Goal: Transaction & Acquisition: Purchase product/service

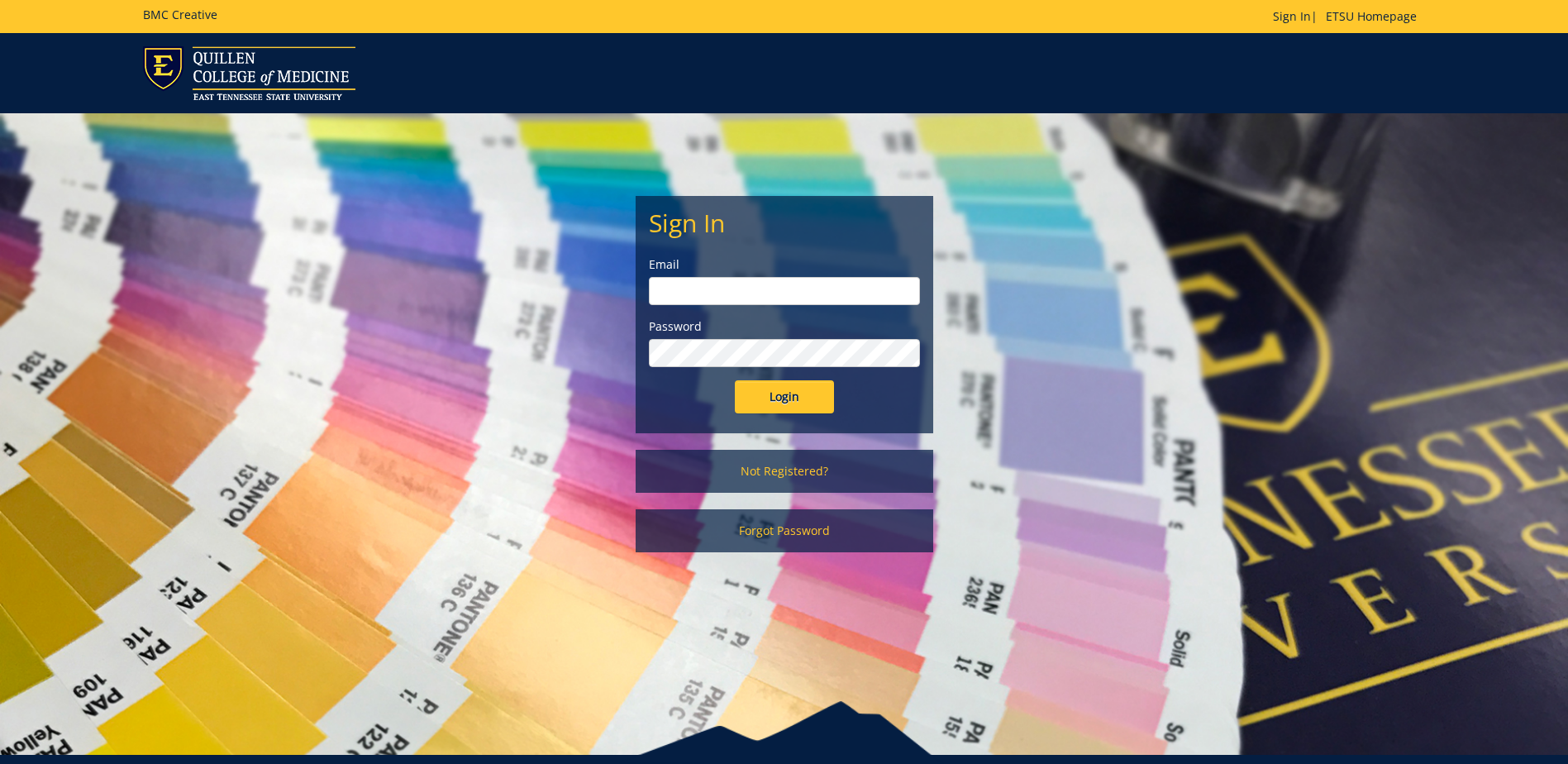
type input "[EMAIL_ADDRESS][DOMAIN_NAME]"
click at [784, 399] on input "Login" at bounding box center [784, 396] width 99 height 33
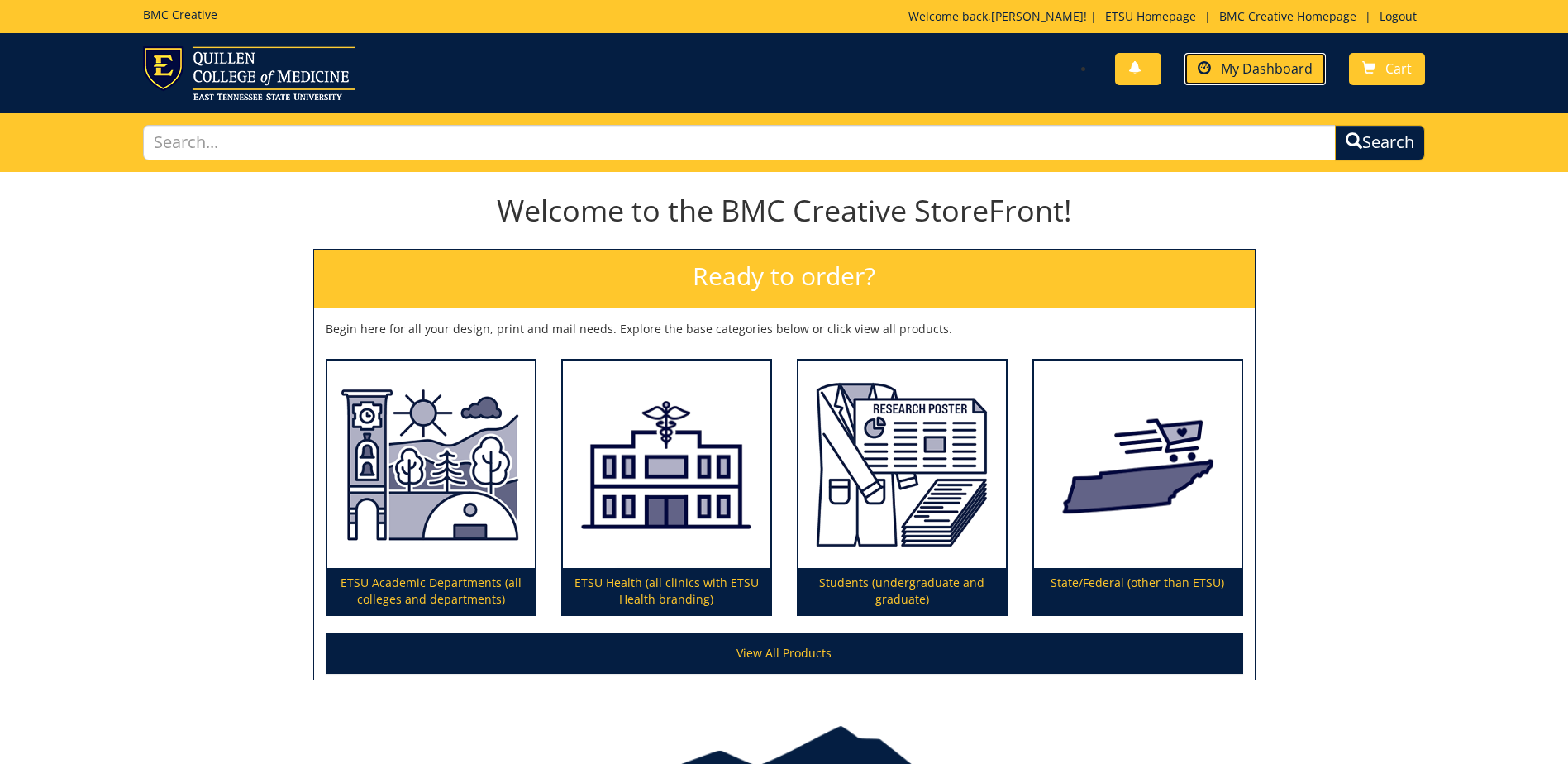
click at [1194, 69] on link "My Dashboard" at bounding box center [1255, 69] width 142 height 32
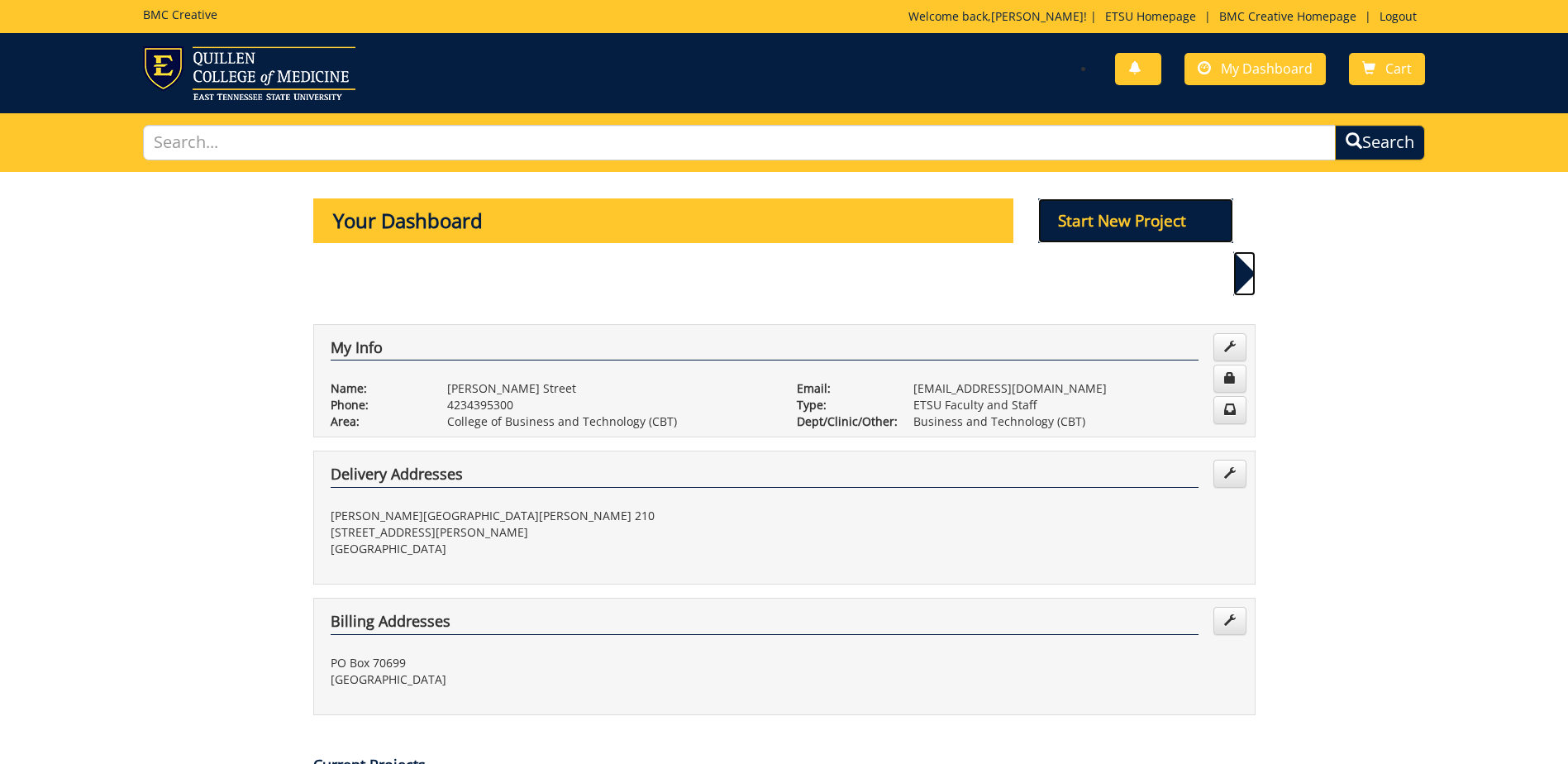
click at [1116, 217] on p "Start New Project" at bounding box center [1135, 221] width 195 height 45
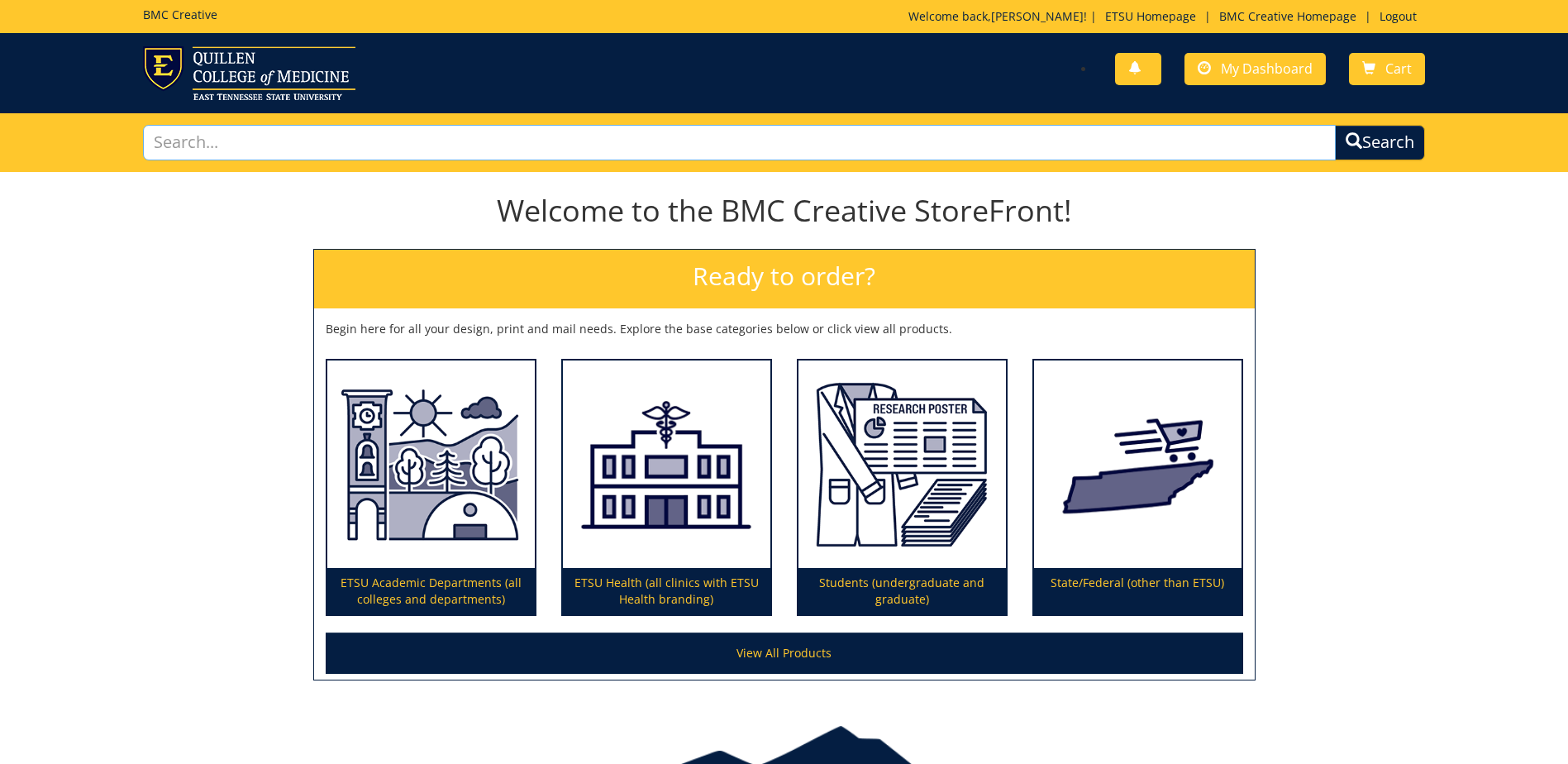
click at [410, 155] on input "text" at bounding box center [740, 142] width 1193 height 36
type input "bus"
click at [251, 264] on div "Welcome to the BMC Creative StoreFront! Ready to order? Begin here for all your…" at bounding box center [784, 437] width 1568 height 519
drag, startPoint x: 213, startPoint y: 150, endPoint x: 5, endPoint y: 155, distance: 208.1
click at [15, 156] on div "bus Search" at bounding box center [784, 142] width 1568 height 59
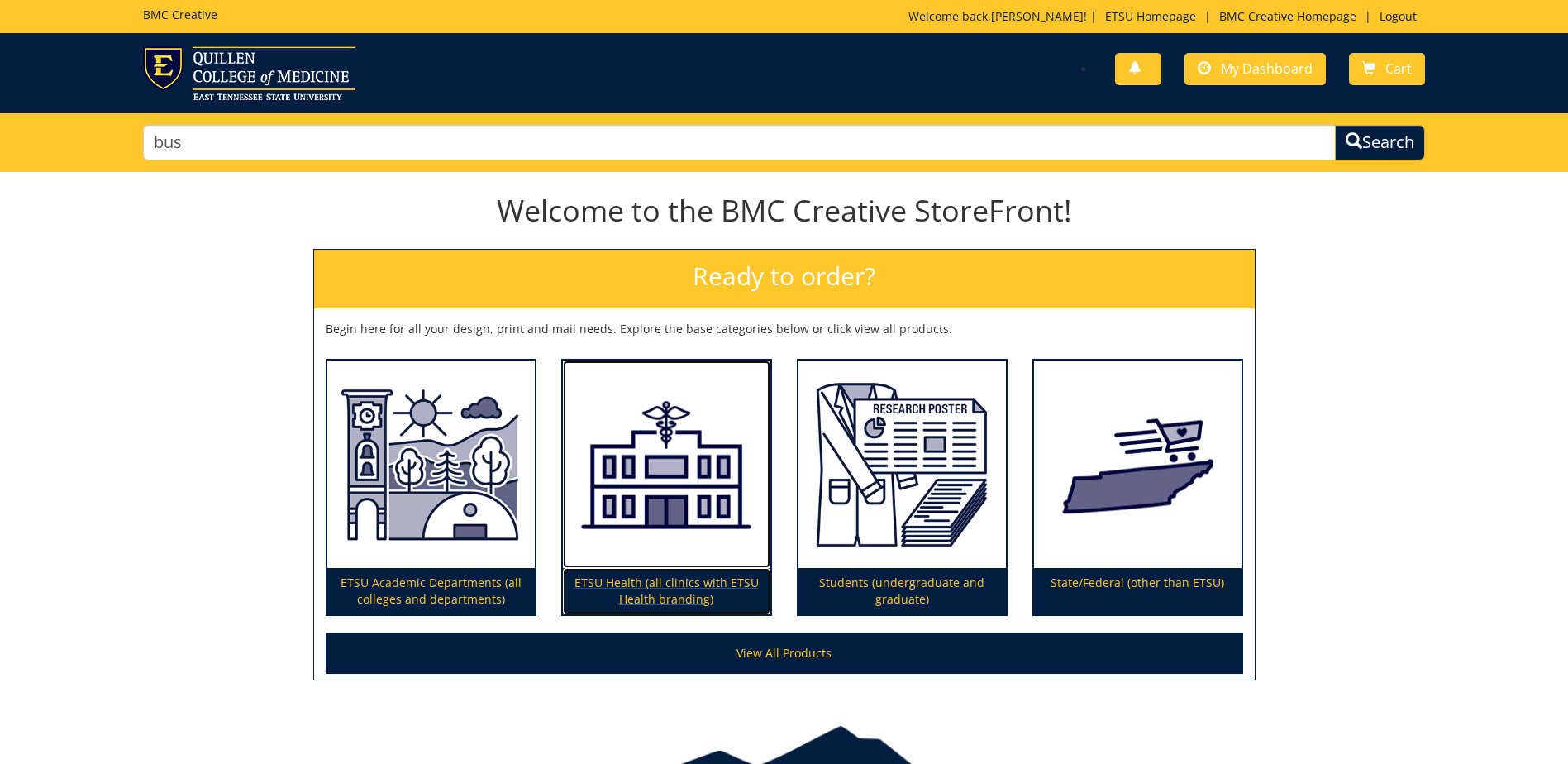
click at [563, 410] on img at bounding box center [666, 465] width 207 height 208
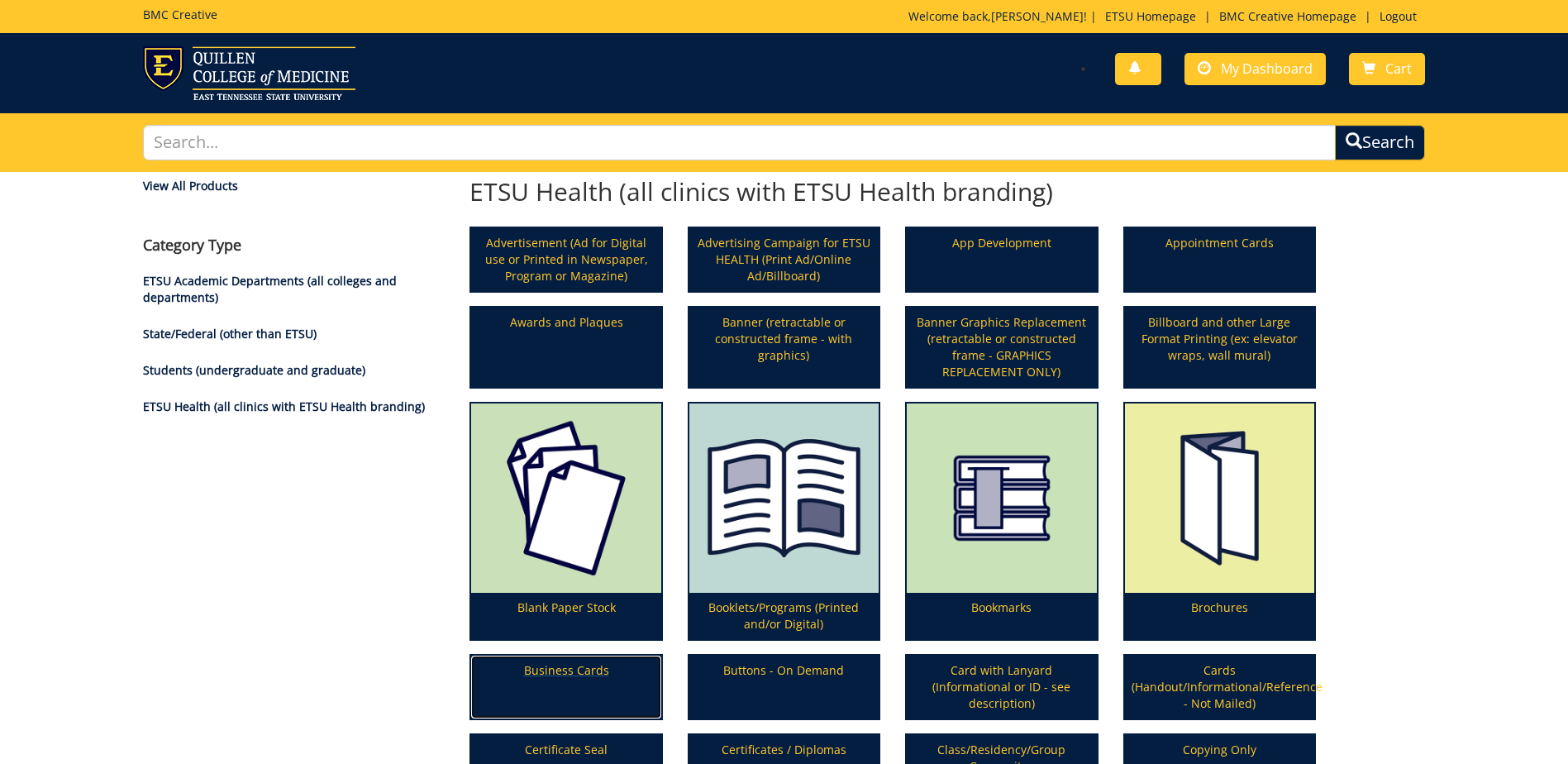
click at [570, 681] on p "Business Cards" at bounding box center [565, 687] width 190 height 63
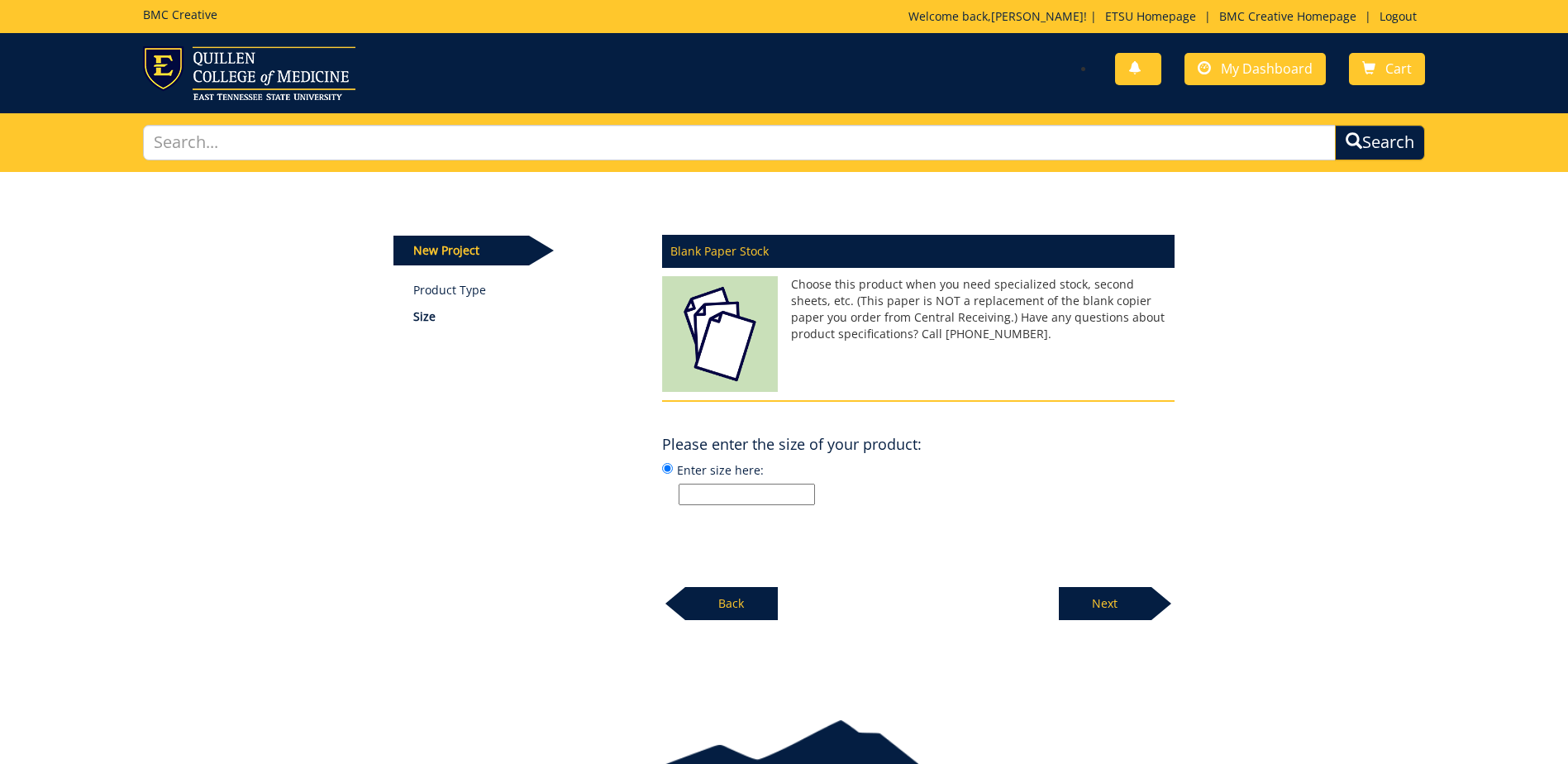
click at [737, 591] on p "Back" at bounding box center [732, 603] width 93 height 33
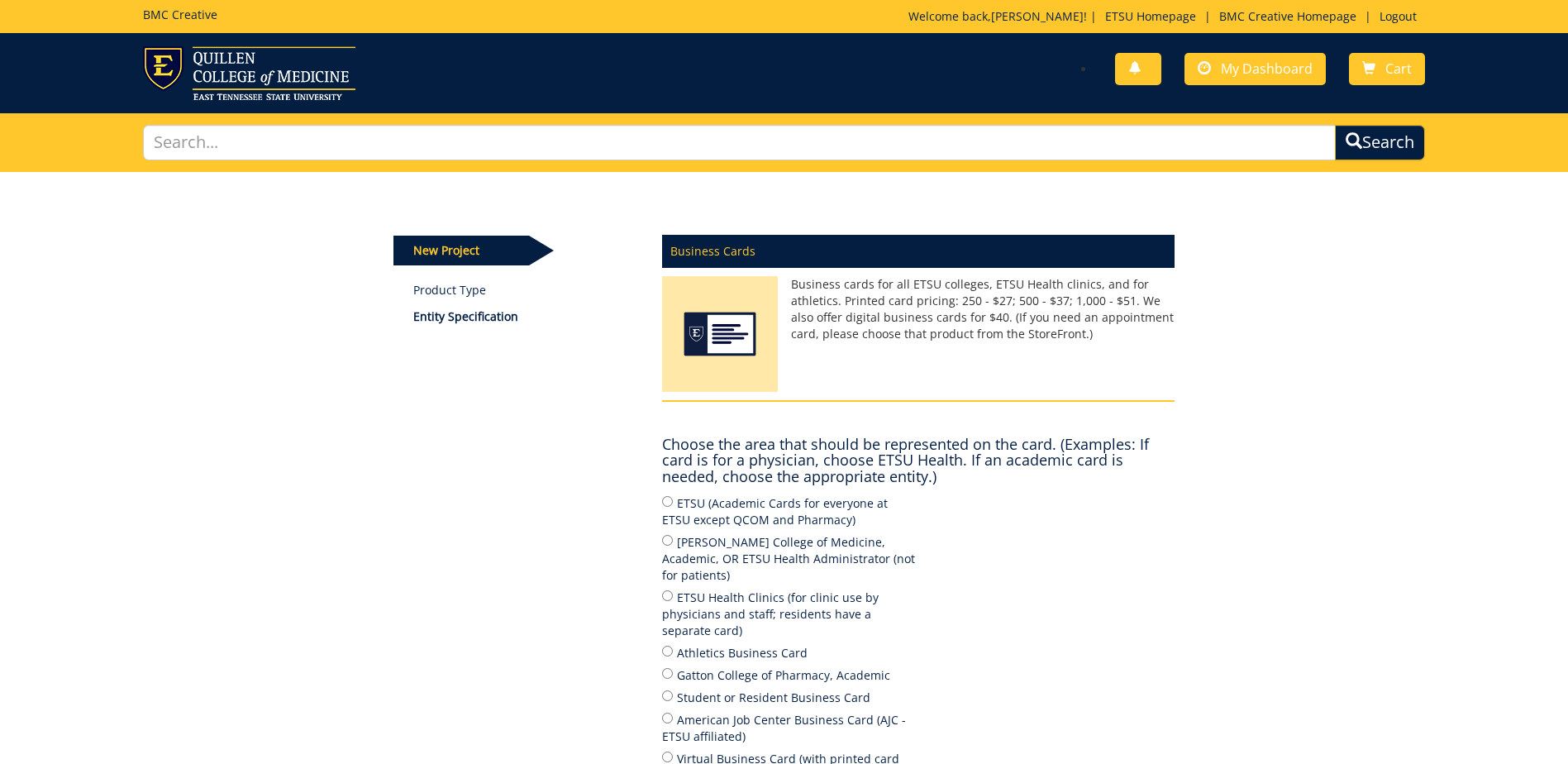
click at [686, 494] on label "ETSU (Academic Cards for everyone at ETSU except QCOM and Pharmacy)" at bounding box center [791, 510] width 256 height 35
click at [673, 496] on input "ETSU (Academic Cards for everyone at ETSU except QCOM and Pharmacy)" at bounding box center [668, 501] width 11 height 11
radio input "true"
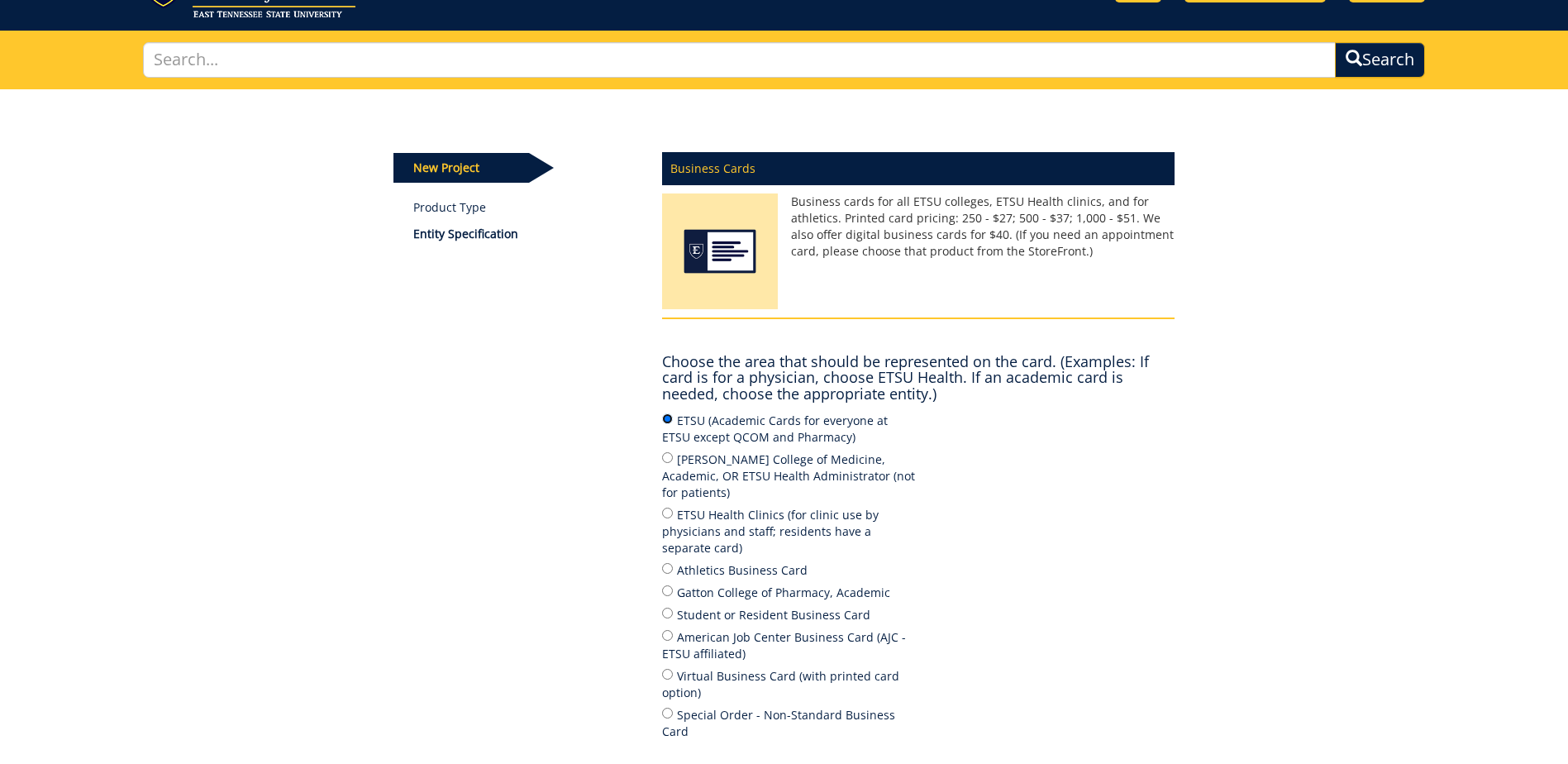
scroll to position [166, 0]
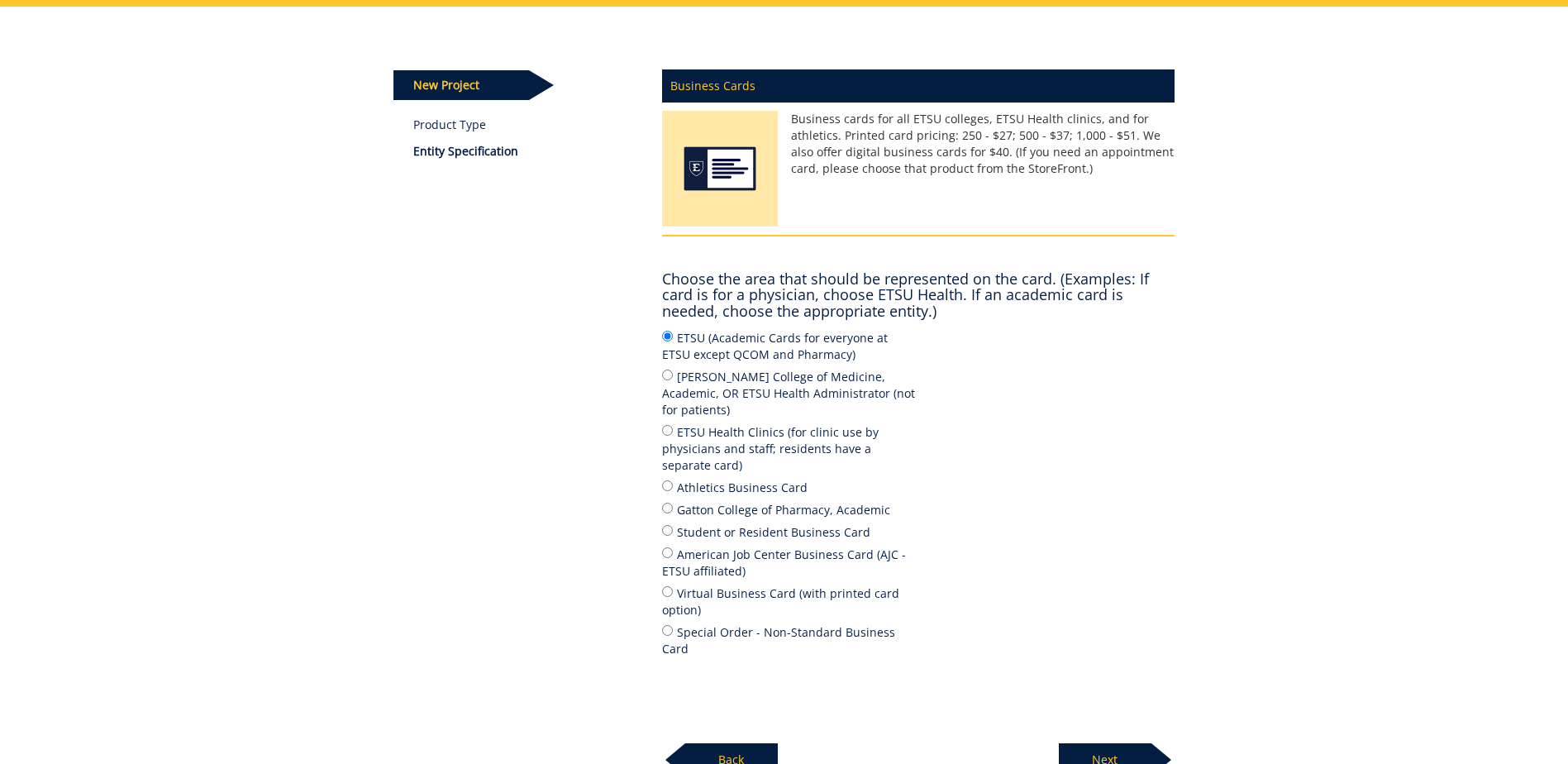
click at [1007, 713] on div "Business Cards Business cards for all ETSU colleges, ETSU Health clinics, and f…" at bounding box center [919, 418] width 538 height 717
click at [1088, 744] on p "Next" at bounding box center [1105, 760] width 93 height 33
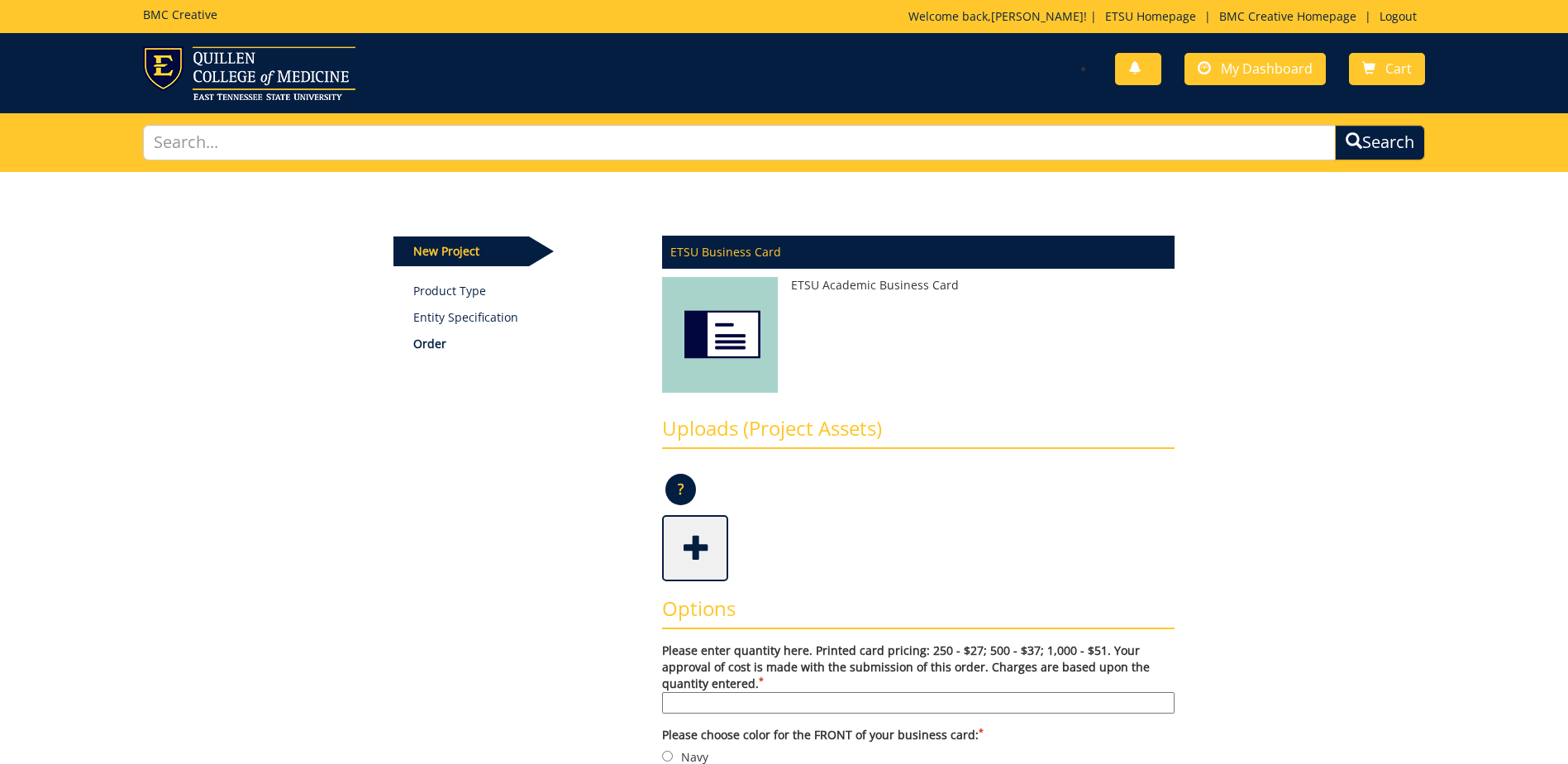
scroll to position [330, 0]
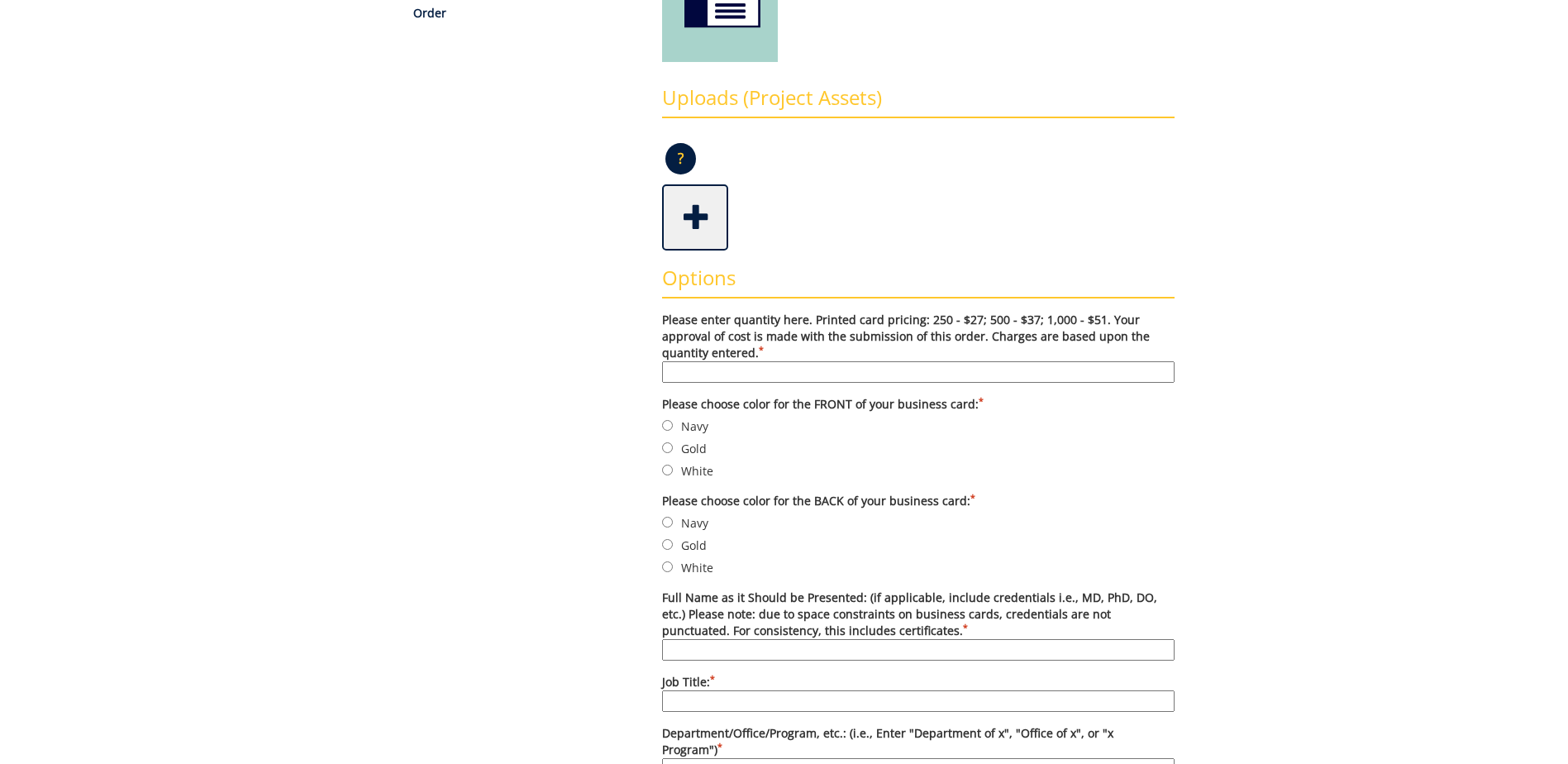
click at [700, 370] on input "Please enter quantity here. Printed card pricing: 250 - $27; 500 - $37; 1,000 -…" at bounding box center [919, 372] width 513 height 21
click at [670, 422] on input "Navy" at bounding box center [668, 426] width 11 height 11
radio input "true"
click at [682, 547] on label "Gold" at bounding box center [919, 545] width 513 height 18
click at [673, 547] on input "Gold" at bounding box center [668, 544] width 11 height 11
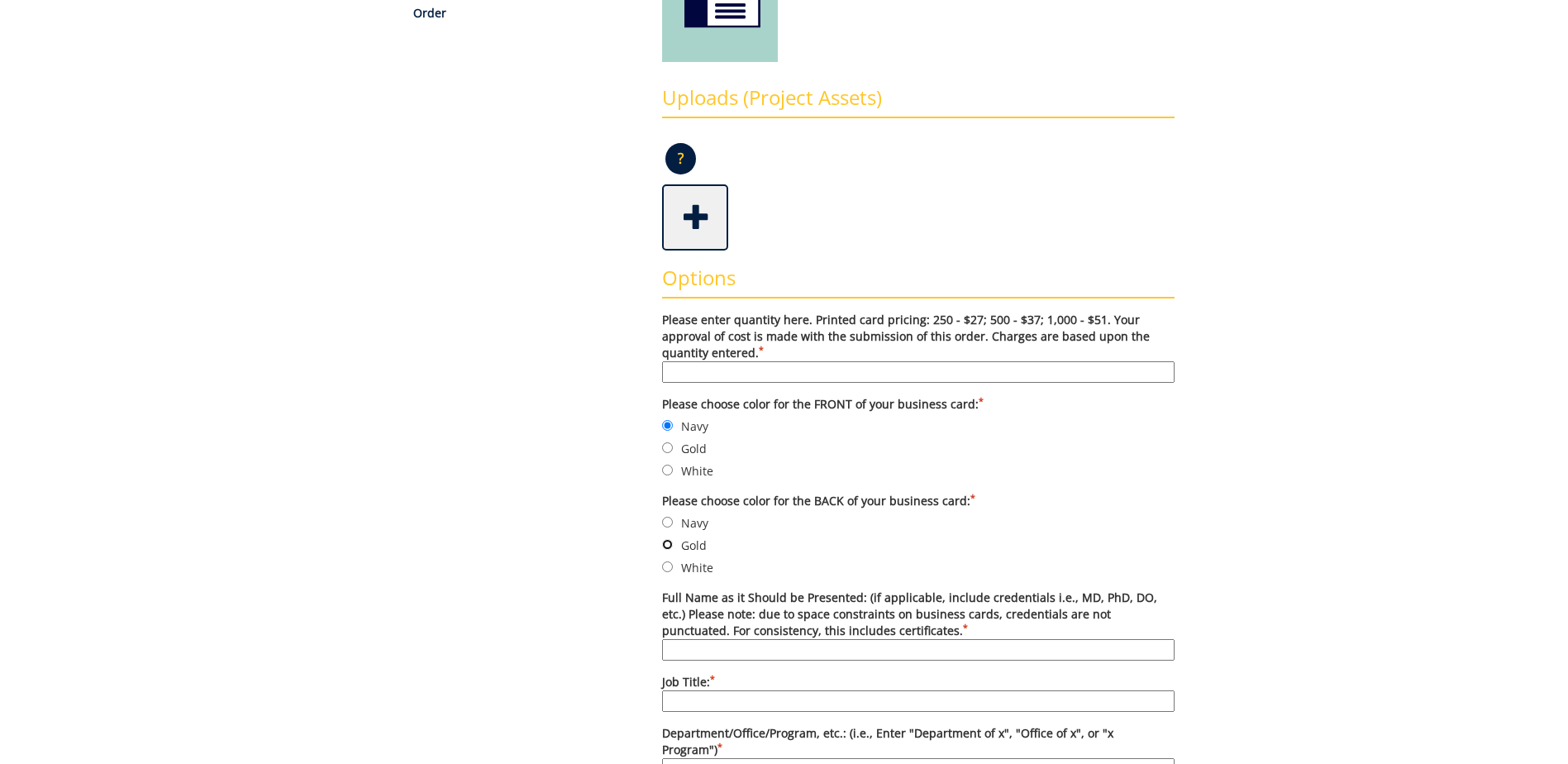
radio input "true"
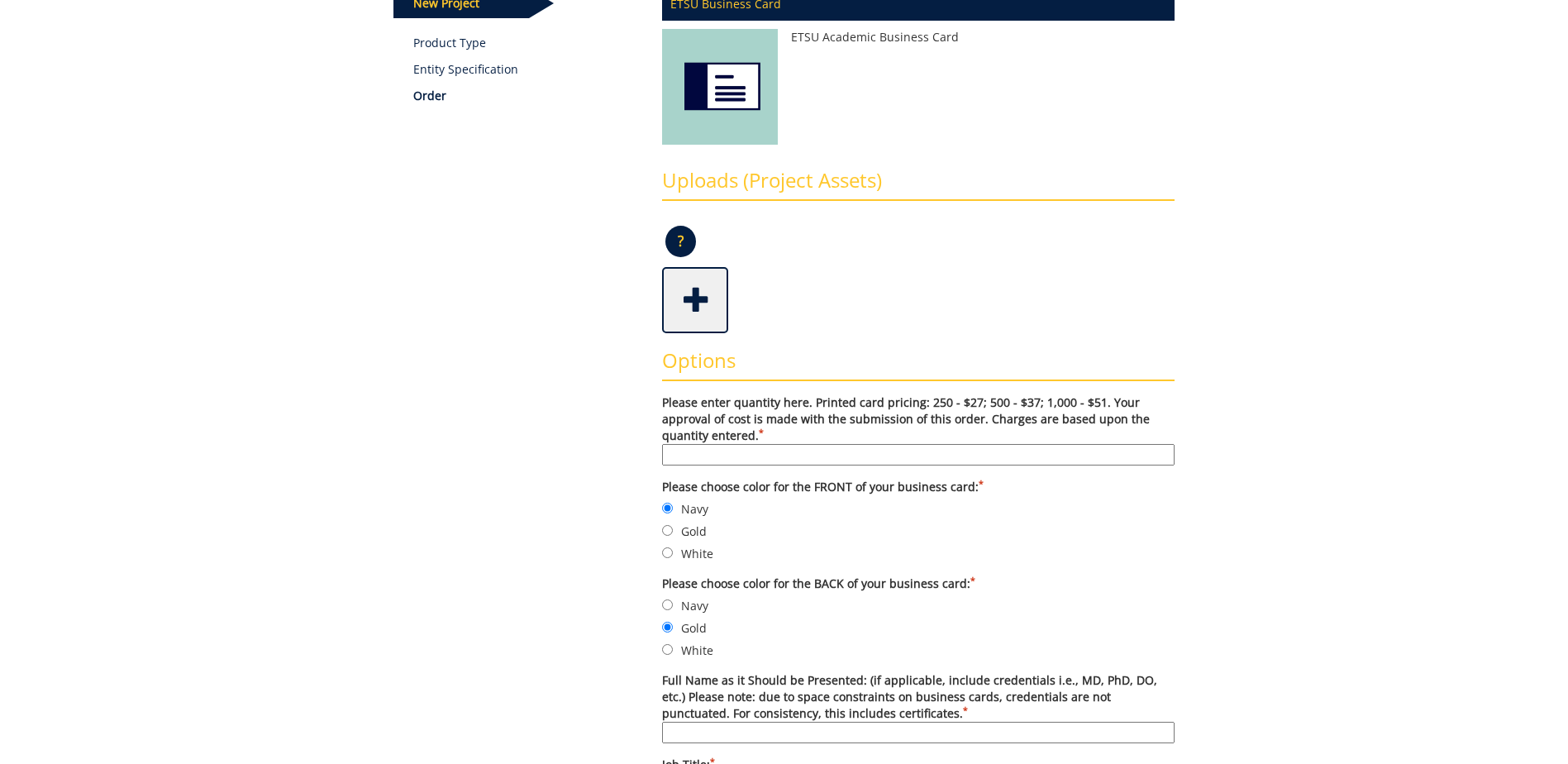
click at [695, 448] on input "Please enter quantity here. Printed card pricing: 250 - $27; 500 - $37; 1,000 -…" at bounding box center [919, 455] width 513 height 21
type input "250"
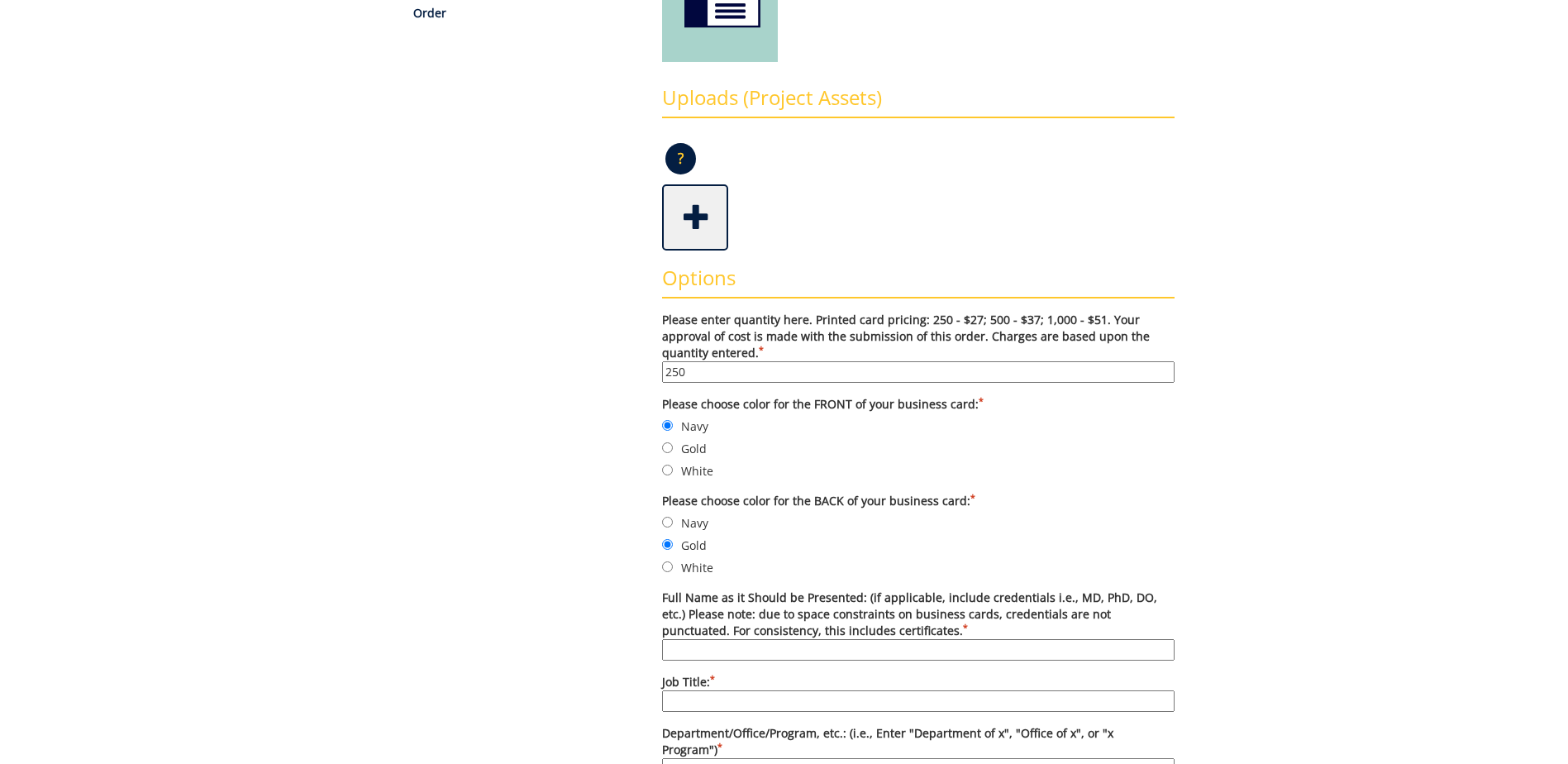
scroll to position [579, 0]
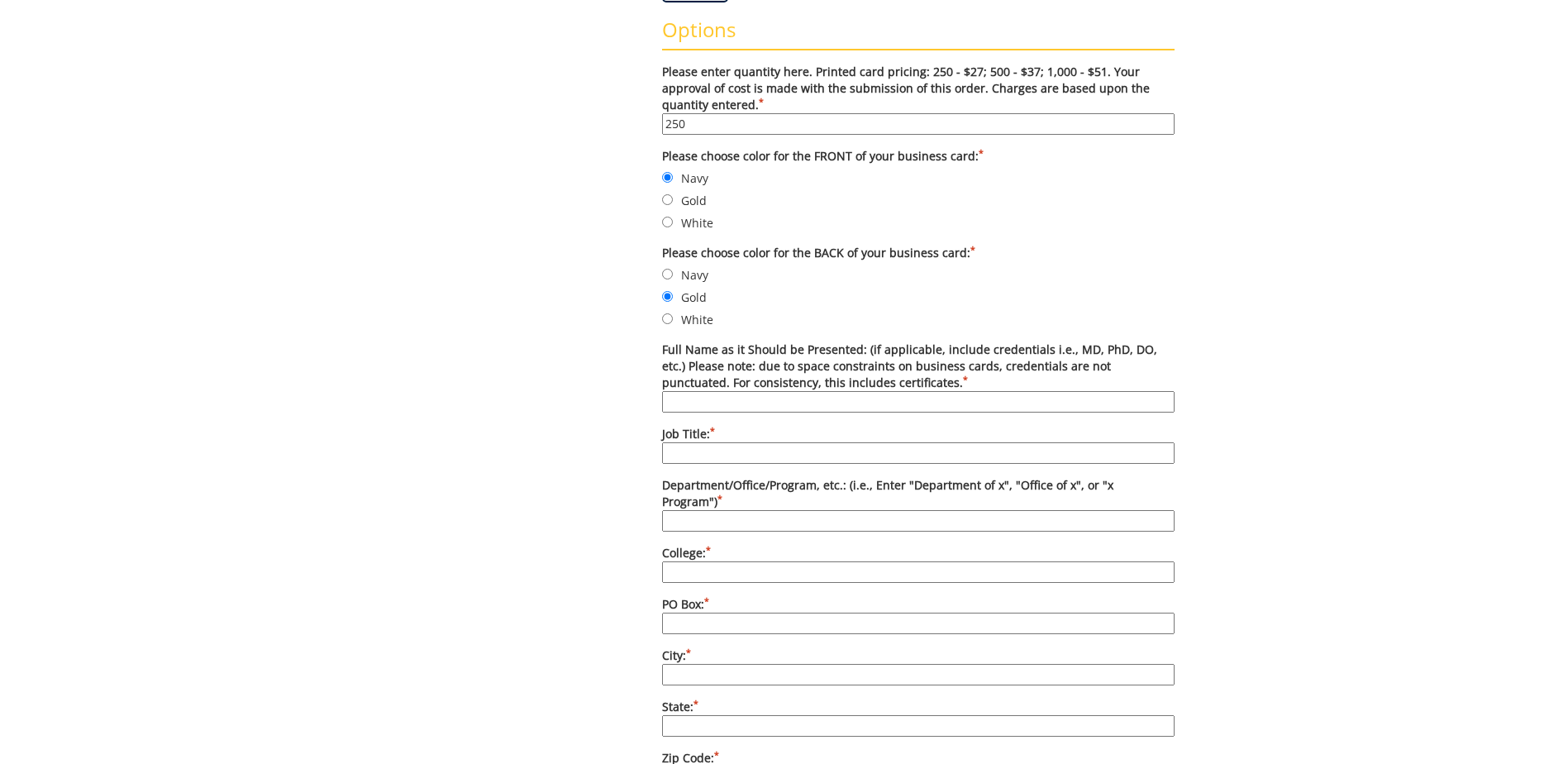
click at [728, 403] on input "Full Name as it Should be Presented: (if applicable, include credentials i.e., …" at bounding box center [919, 402] width 513 height 21
click at [693, 413] on form "Please enter quantity here. Printed card pricing: 250 - $27; 500 - $37; 1,000 -…" at bounding box center [919, 719] width 513 height 1313
click at [700, 409] on input "Full Name as it Should be Presented: (if applicable, include credentials i.e., …" at bounding box center [919, 402] width 513 height 21
paste input "Deborah Stephens"
type input "Deborah Stephens"
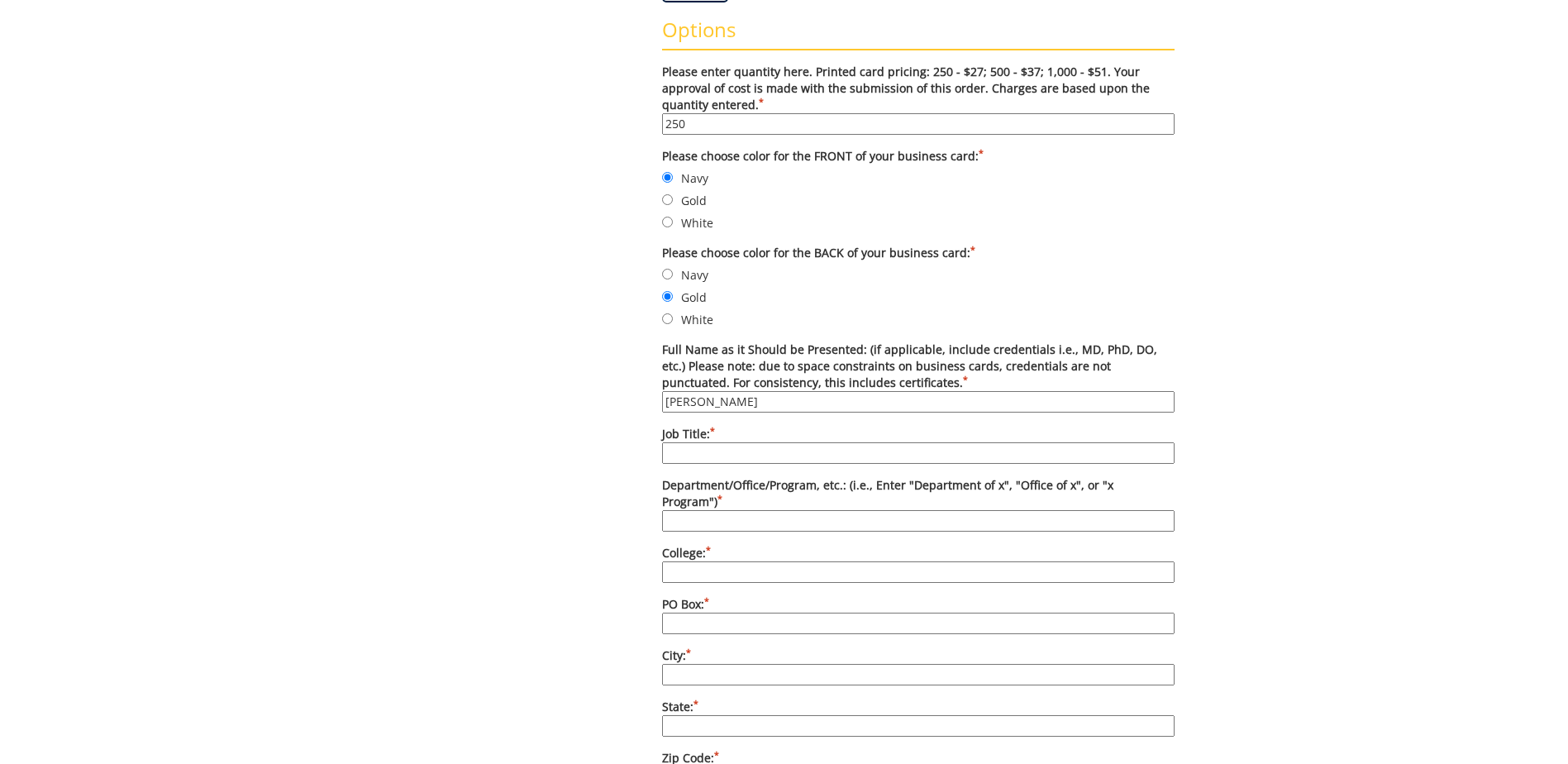
click at [724, 445] on input "Job Title: *" at bounding box center [919, 453] width 513 height 21
paste input "Academic Advisor"
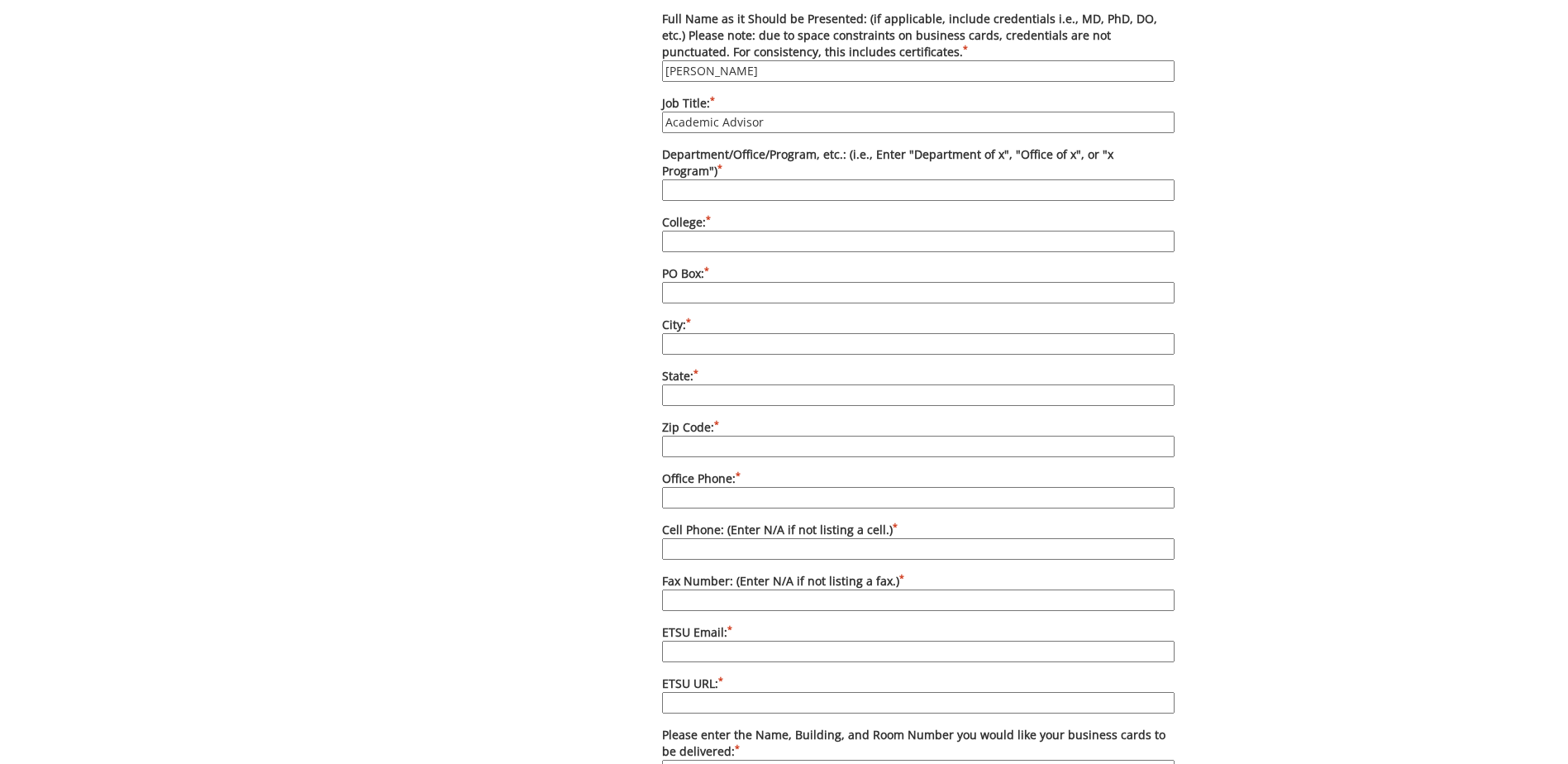
type input "Academic Advisor"
click at [732, 179] on input "Department/Office/Program, etc.: (i.e., Enter "Department of x", "Office of x",…" at bounding box center [919, 190] width 513 height 21
paste input "Department of Digital Media"
type input "Department of Digital Media"
click at [693, 233] on input "College: *" at bounding box center [919, 241] width 513 height 21
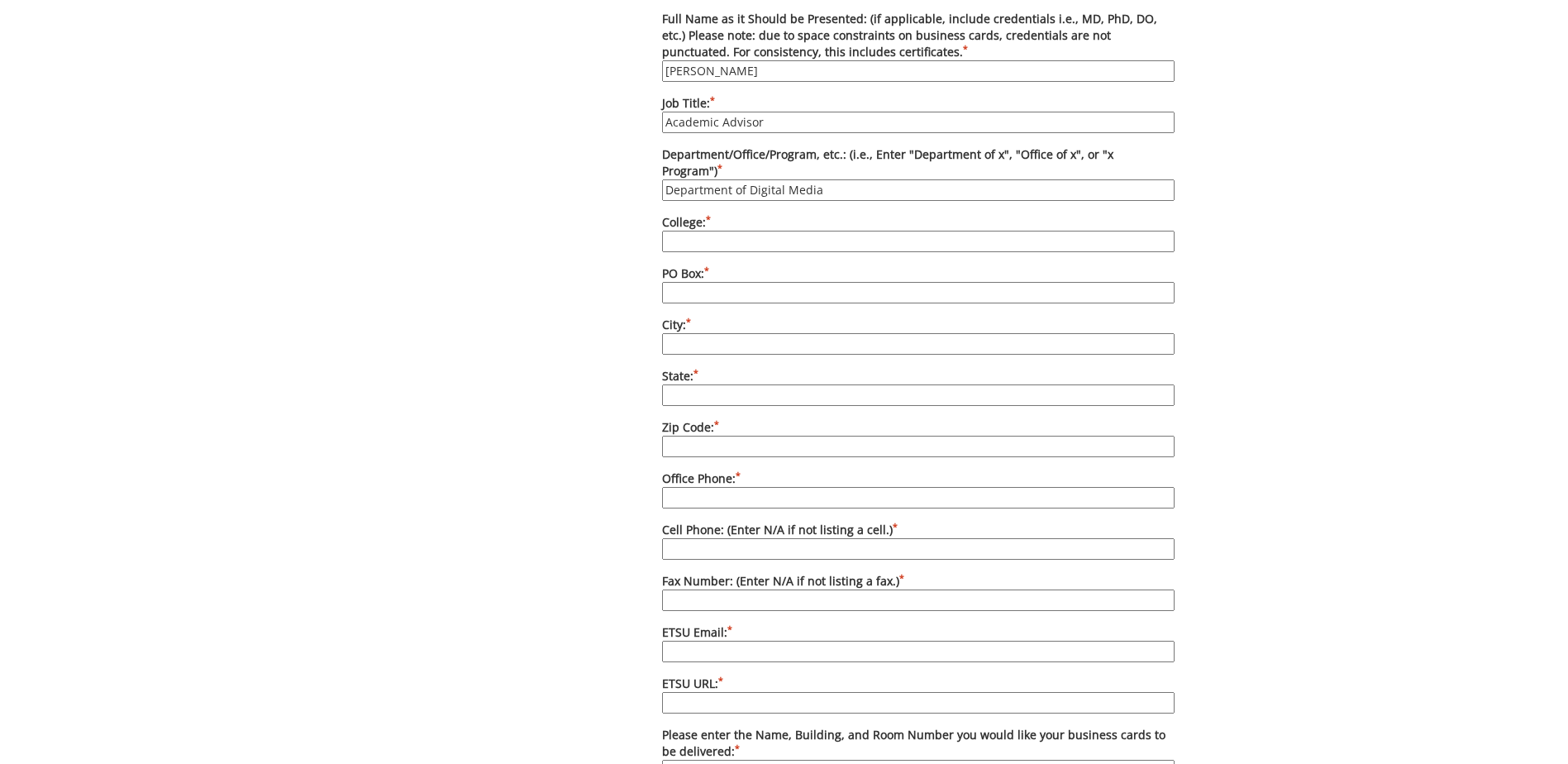
type input "College of Business and Technology"
type input "70699"
type input "Johnson City"
type input "TN"
type input "37614"
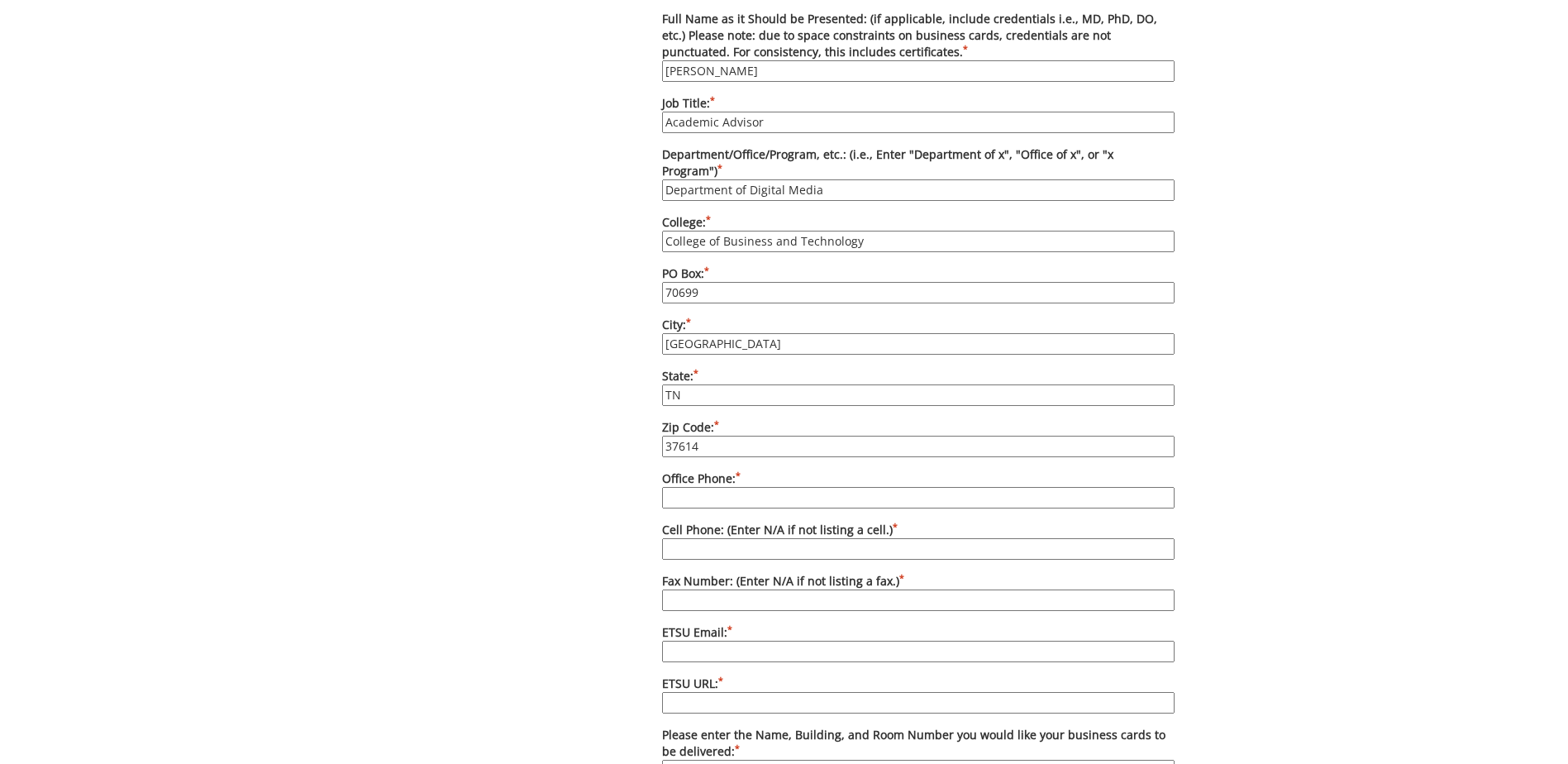
type input "(423) 439-7829"
type input "(423) 439-5274"
type input "roachdt@etsu.edu"
type input "etsu.edu/cbat"
click at [720, 282] on input "70699" at bounding box center [919, 293] width 513 height 21
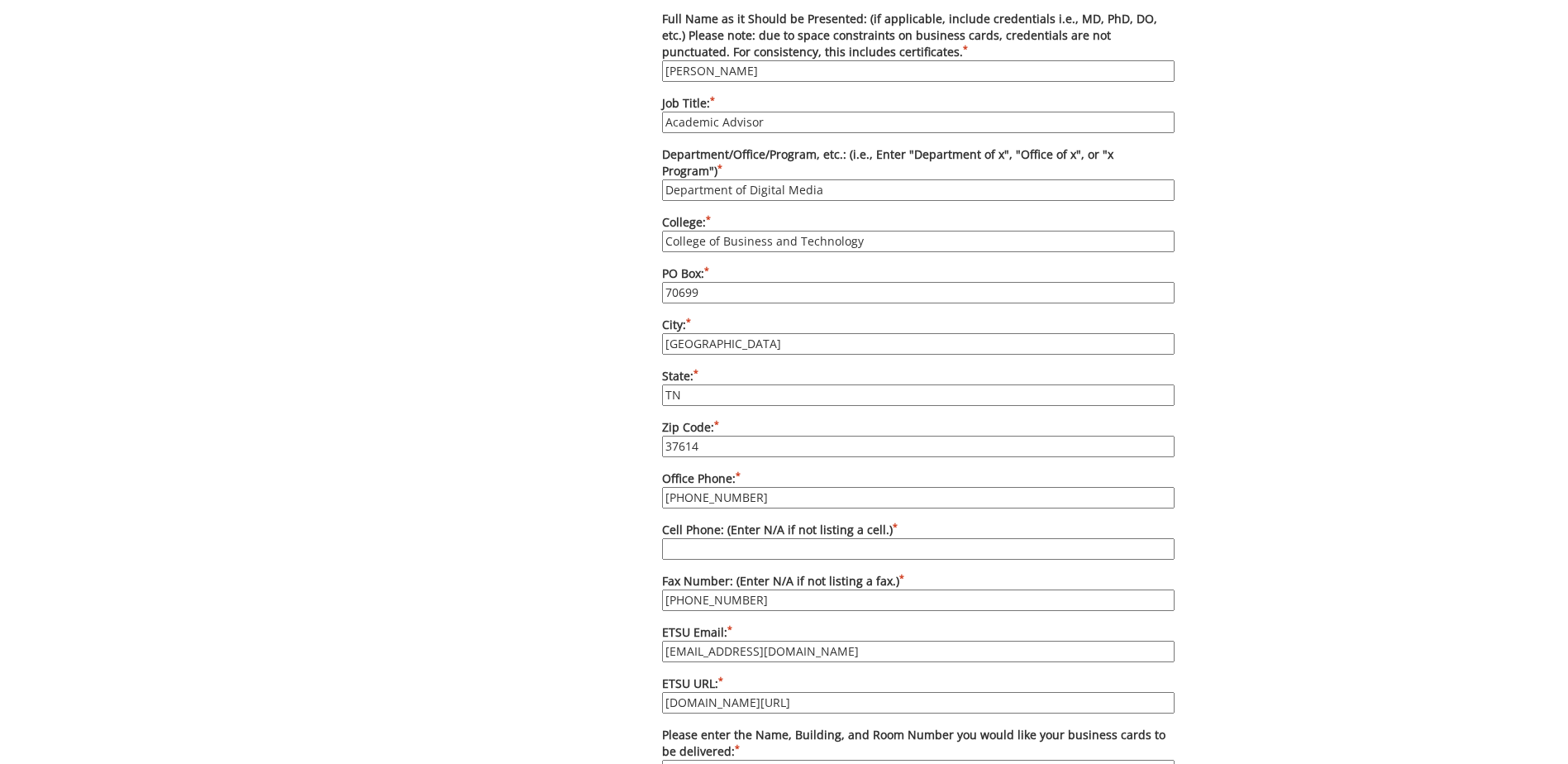
click at [622, 399] on div "Some kind of message here. New Project Product Type Entity Specification Order …" at bounding box center [784, 222] width 806 height 1919
click at [725, 487] on input "(423) 439-7829" at bounding box center [919, 498] width 513 height 21
drag, startPoint x: 723, startPoint y: 483, endPoint x: 804, endPoint y: 475, distance: 81.4
click at [804, 487] on input "(423) 439-7829" at bounding box center [919, 498] width 513 height 21
type input "(423) 439-7141"
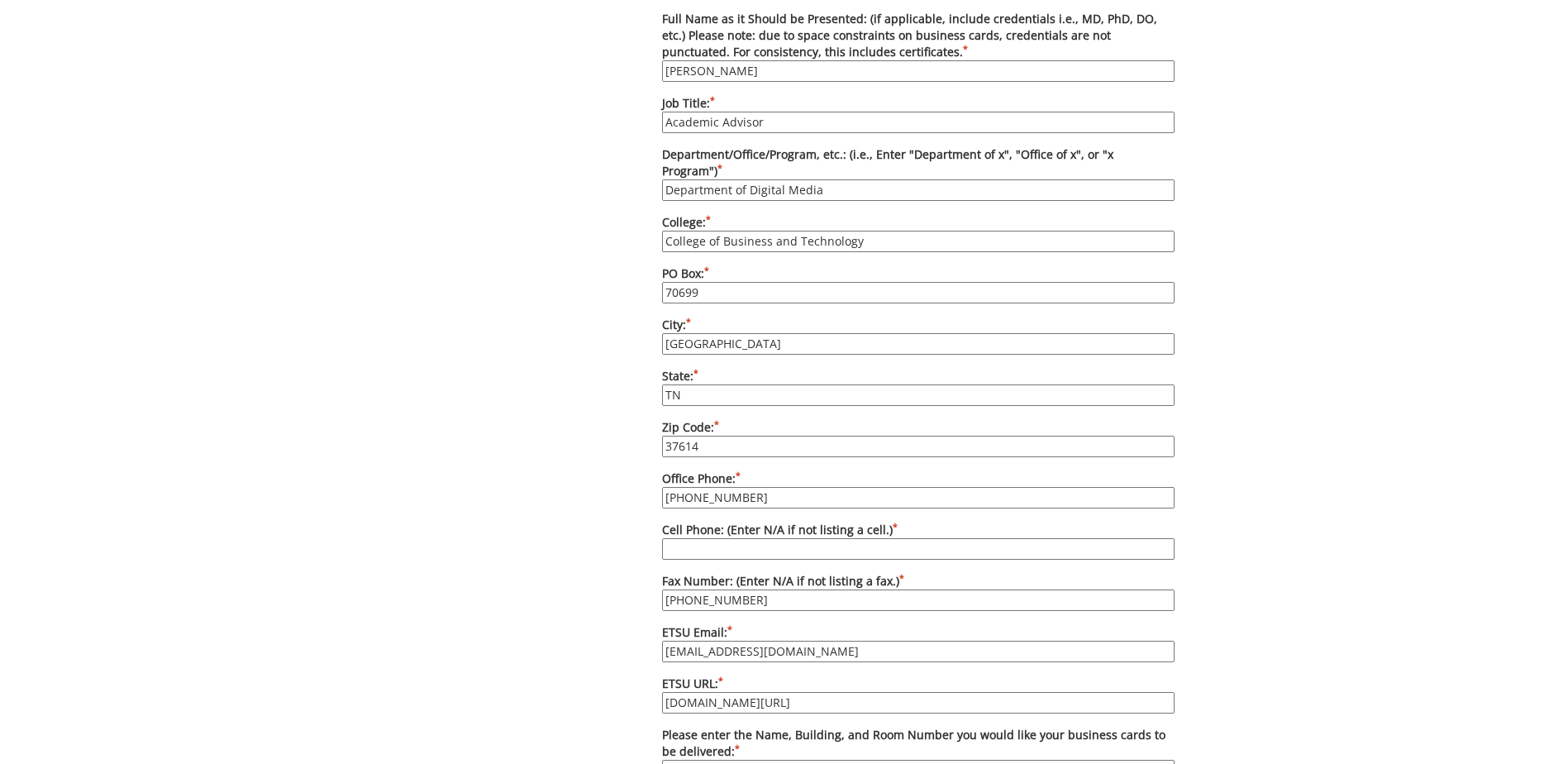
click at [584, 466] on div "Some kind of message here. New Project Product Type Entity Specification Order …" at bounding box center [784, 222] width 806 height 1919
click at [706, 538] on input "Cell Phone: (Enter N/A if not listing a cell.) *" at bounding box center [919, 549] width 513 height 21
type input "N/A"
drag, startPoint x: 769, startPoint y: 583, endPoint x: 399, endPoint y: 583, distance: 370.0
click at [417, 583] on div "Some kind of message here. New Project Product Type Entity Specification Order …" at bounding box center [784, 222] width 806 height 1919
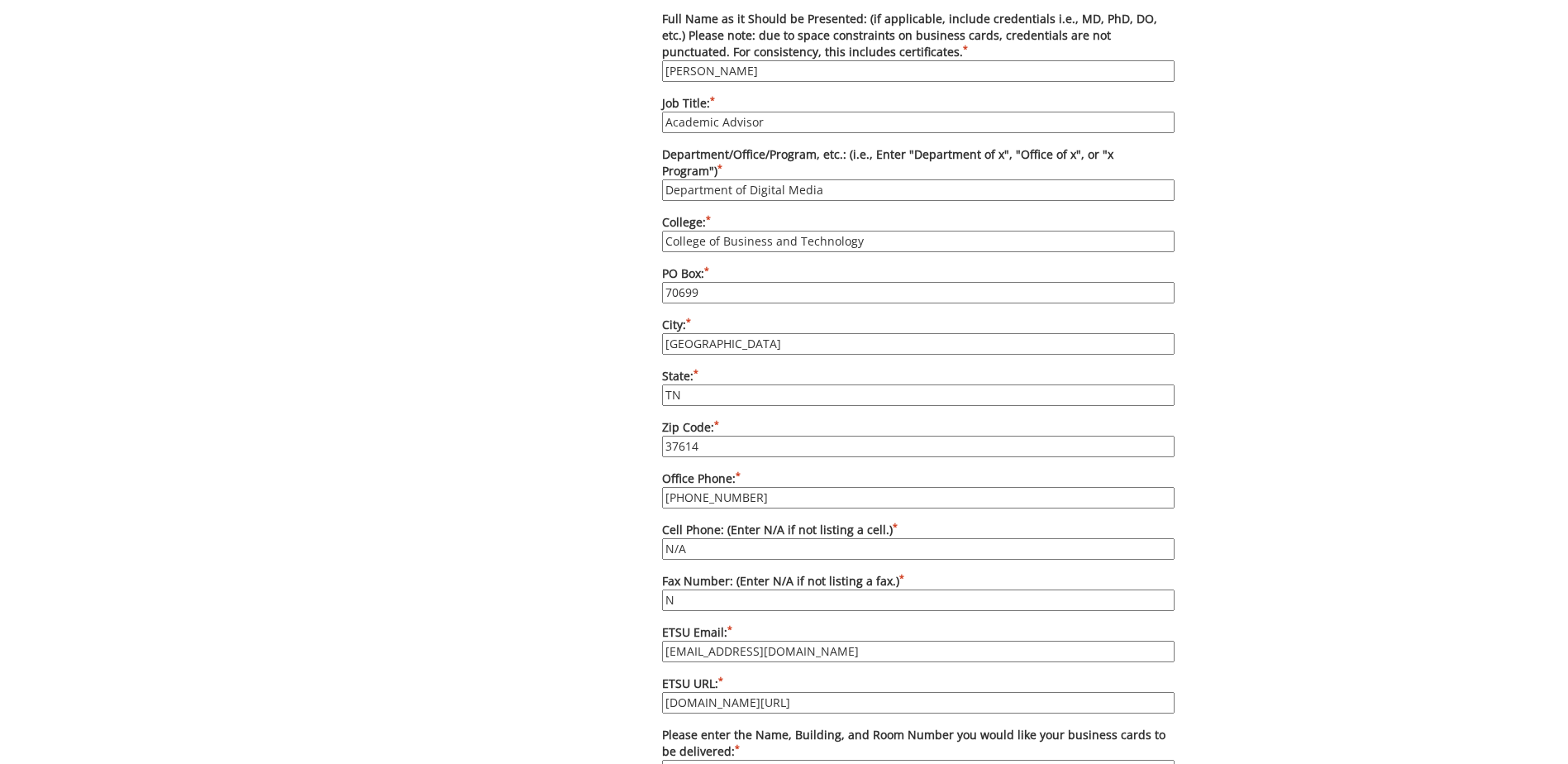
type input "N/A`"
click at [533, 630] on div "Some kind of message here. New Project Product Type Entity Specification Order …" at bounding box center [784, 222] width 806 height 1919
drag, startPoint x: 647, startPoint y: 680, endPoint x: 391, endPoint y: 677, distance: 256.0
click at [444, 680] on div "Some kind of message here. New Project Product Type Entity Specification Order …" at bounding box center [784, 222] width 806 height 1919
paste input "stephedc@etsu.edu"
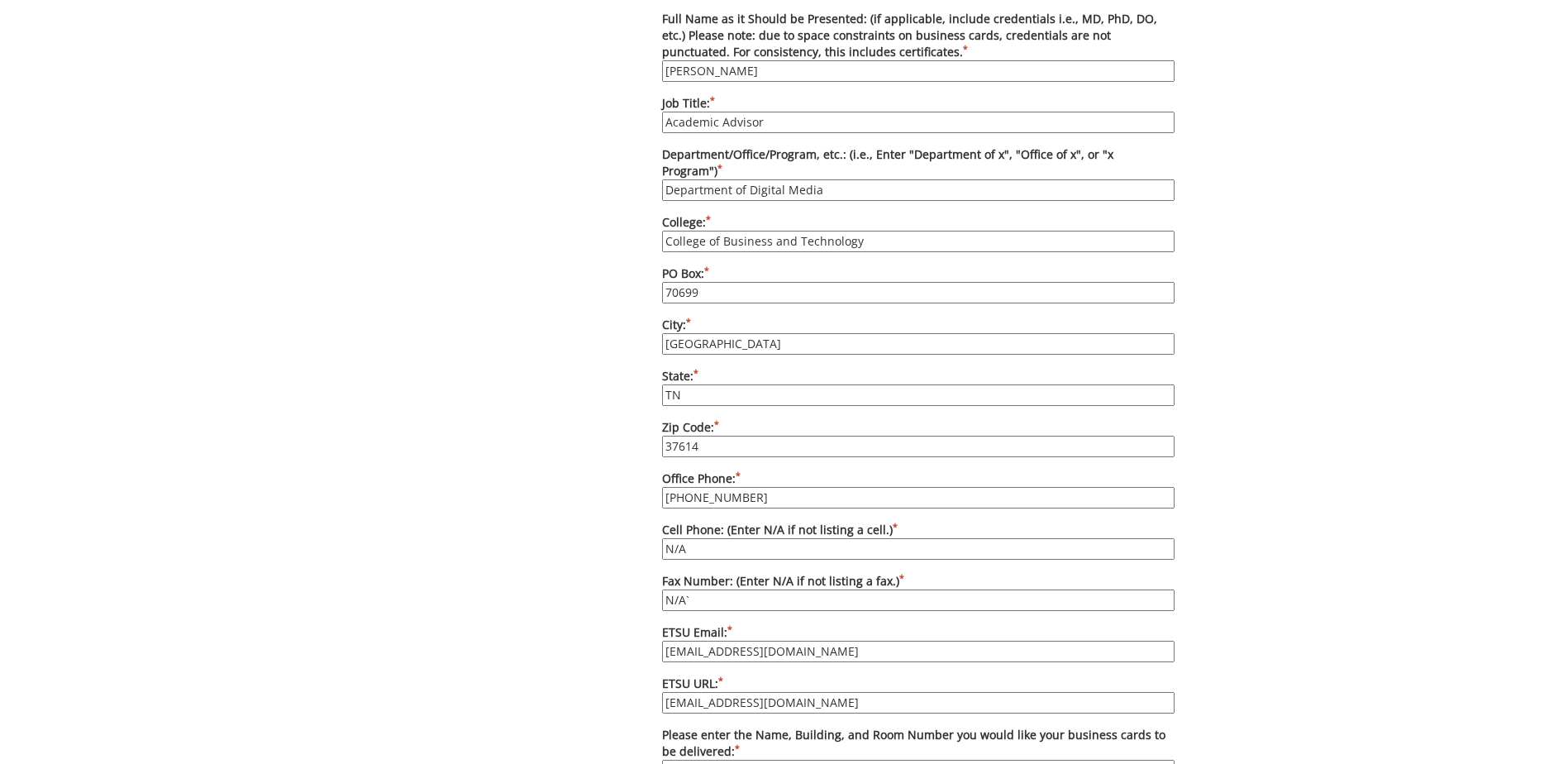
click at [455, 635] on div "Some kind of message here. New Project Product Type Entity Specification Order …" at bounding box center [784, 222] width 806 height 1919
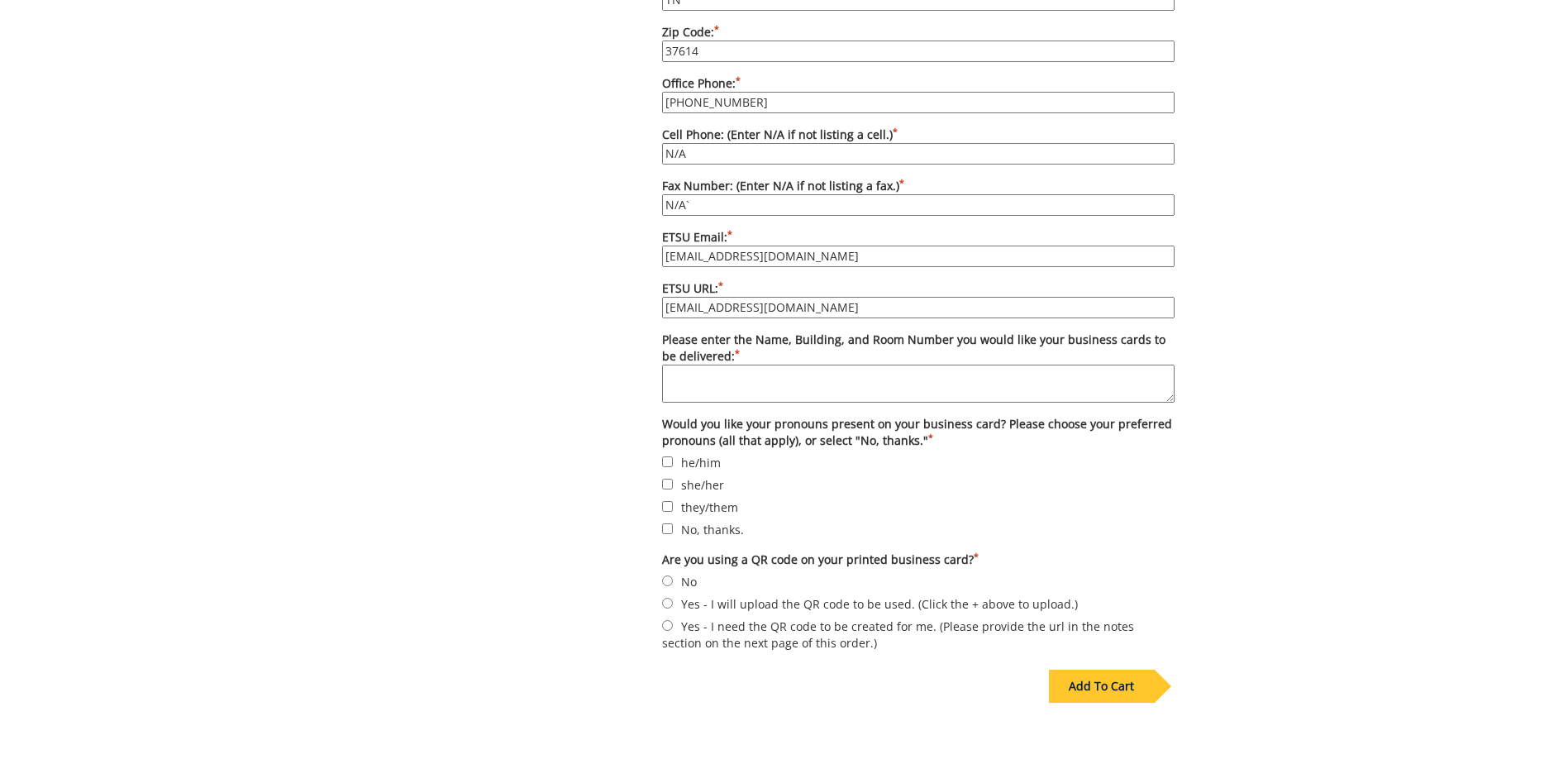
scroll to position [1057, 0]
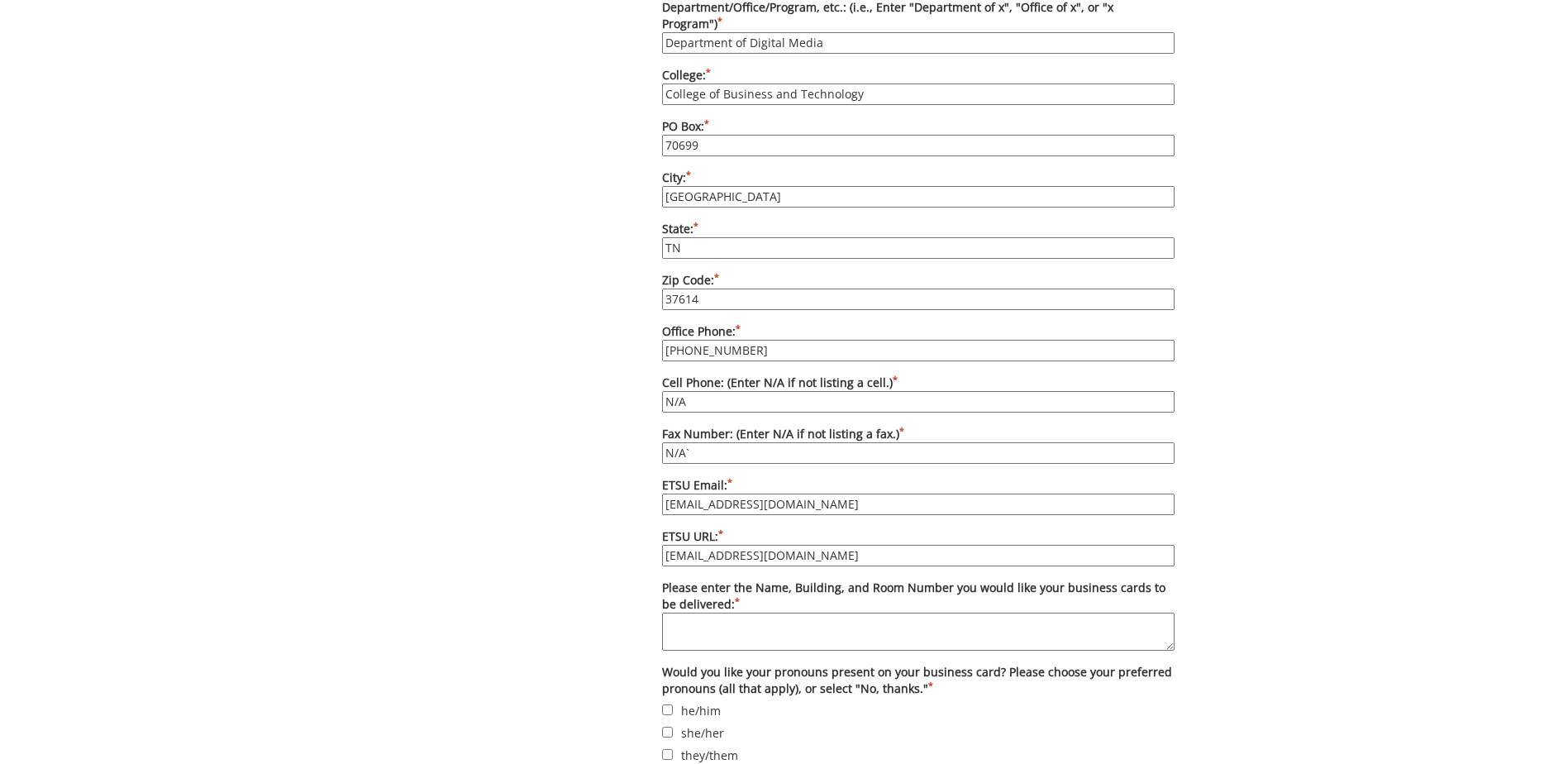
drag, startPoint x: 792, startPoint y: 543, endPoint x: 436, endPoint y: 546, distance: 356.0
click at [437, 546] on div "Some kind of message here. New Project Product Type Entity Specification Order …" at bounding box center [784, 74] width 806 height 1919
paste input "etsudigitalmedia.com"
type input "etsudigitalmedia.com"
drag, startPoint x: 763, startPoint y: 486, endPoint x: 487, endPoint y: 486, distance: 276.0
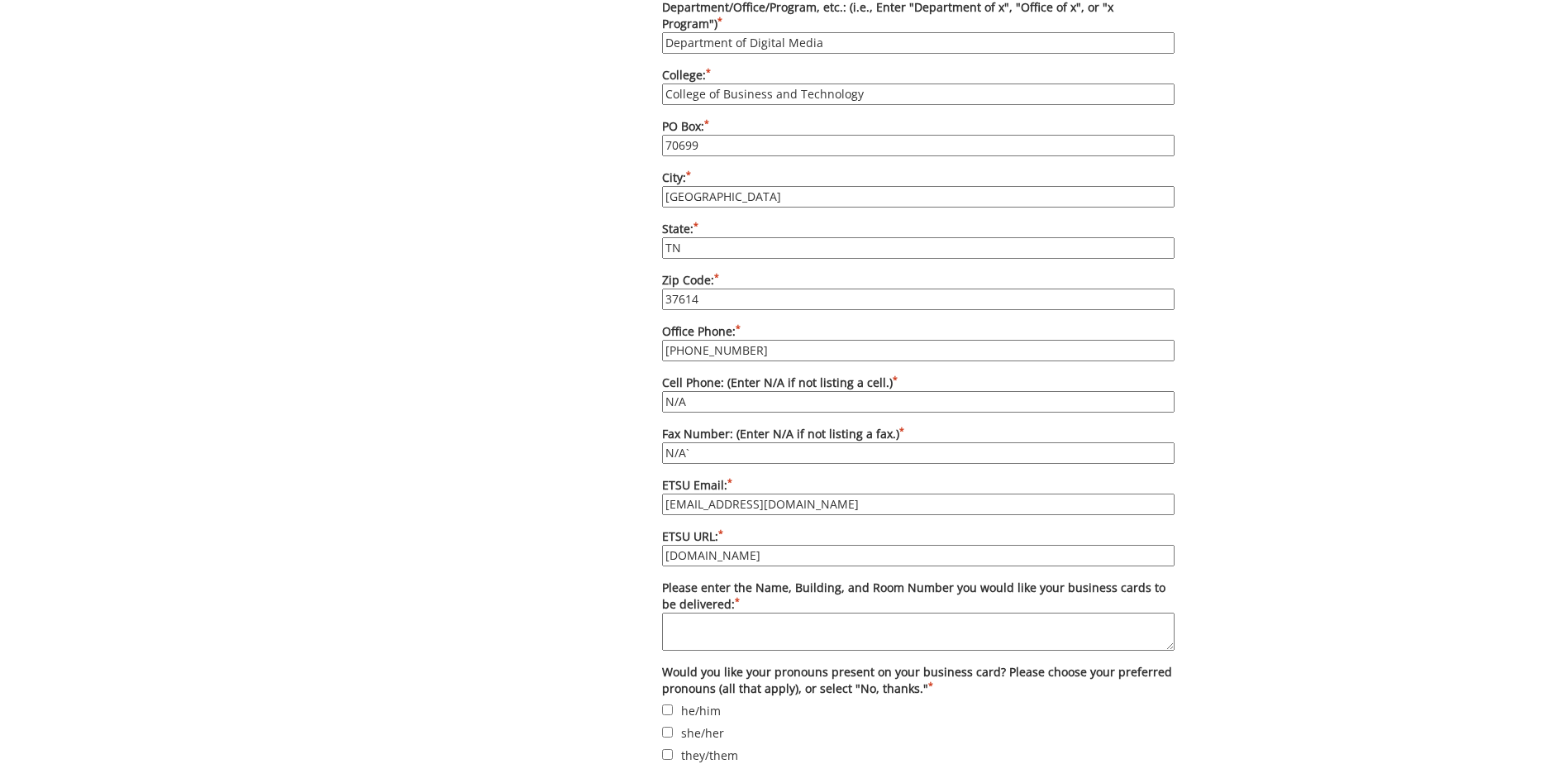
click at [489, 486] on div "Some kind of message here. New Project Product Type Entity Specification Order …" at bounding box center [784, 74] width 806 height 1919
paste input "stephedc"
type input "stephedc@etsu.edu"
click at [491, 487] on div "Some kind of message here. New Project Product Type Entity Specification Order …" at bounding box center [784, 74] width 806 height 1919
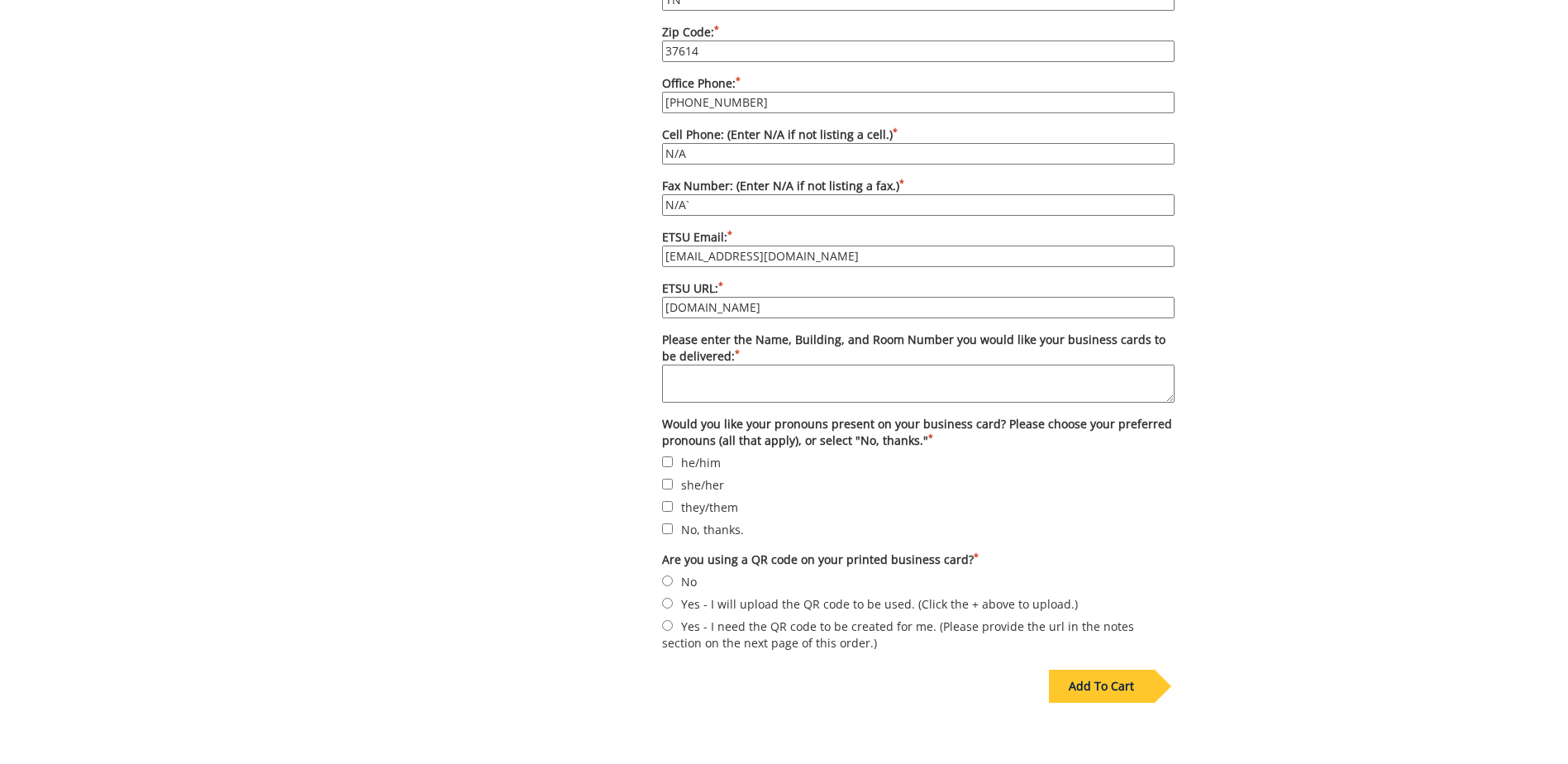
click at [681, 520] on label "No, thanks." at bounding box center [919, 529] width 513 height 18
click at [673, 524] on input "No, thanks." at bounding box center [668, 529] width 11 height 11
checkbox input "true"
click at [677, 573] on label "No" at bounding box center [919, 581] width 513 height 18
click at [673, 575] on input "No" at bounding box center [668, 581] width 11 height 11
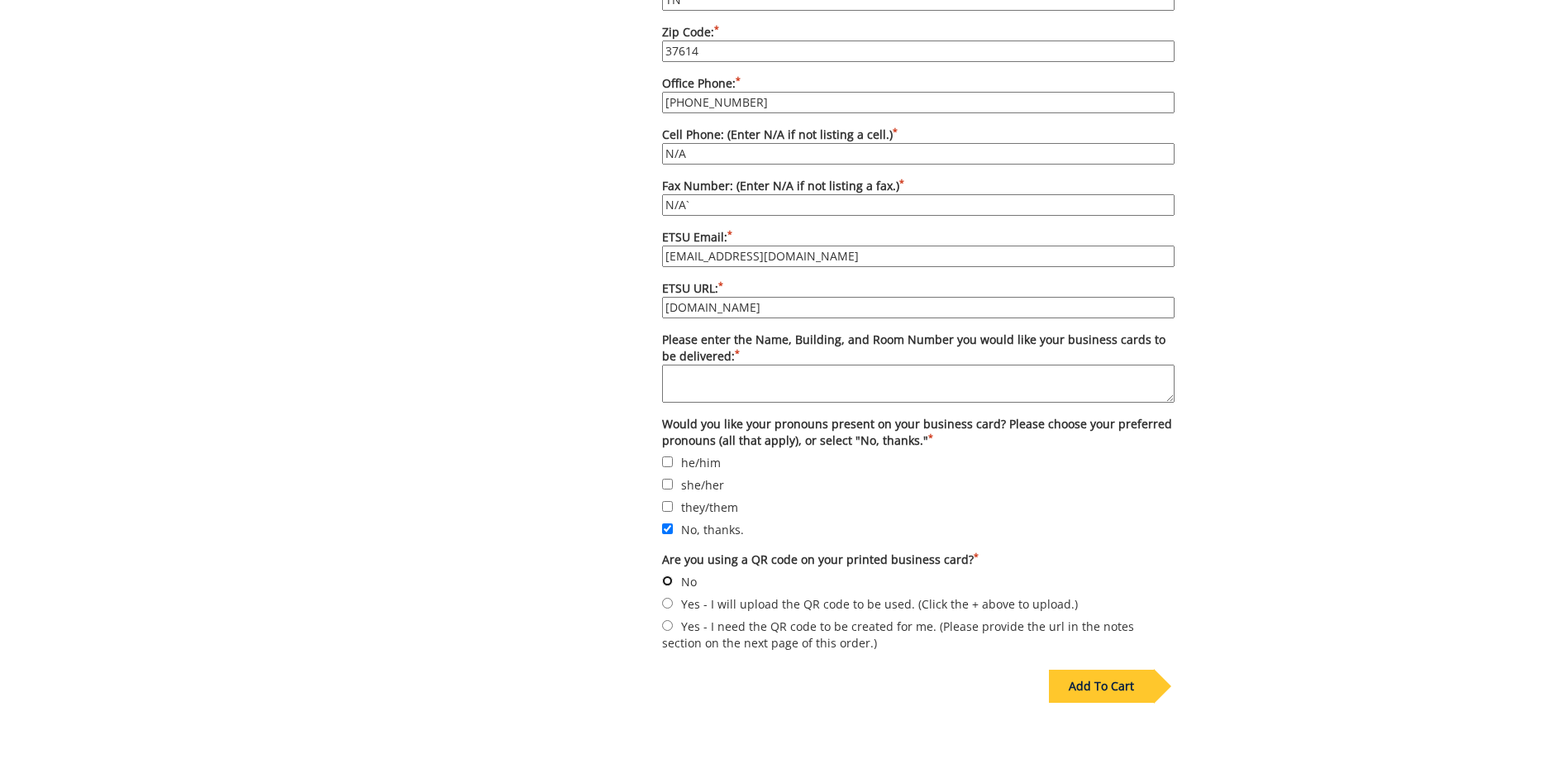
radio input "true"
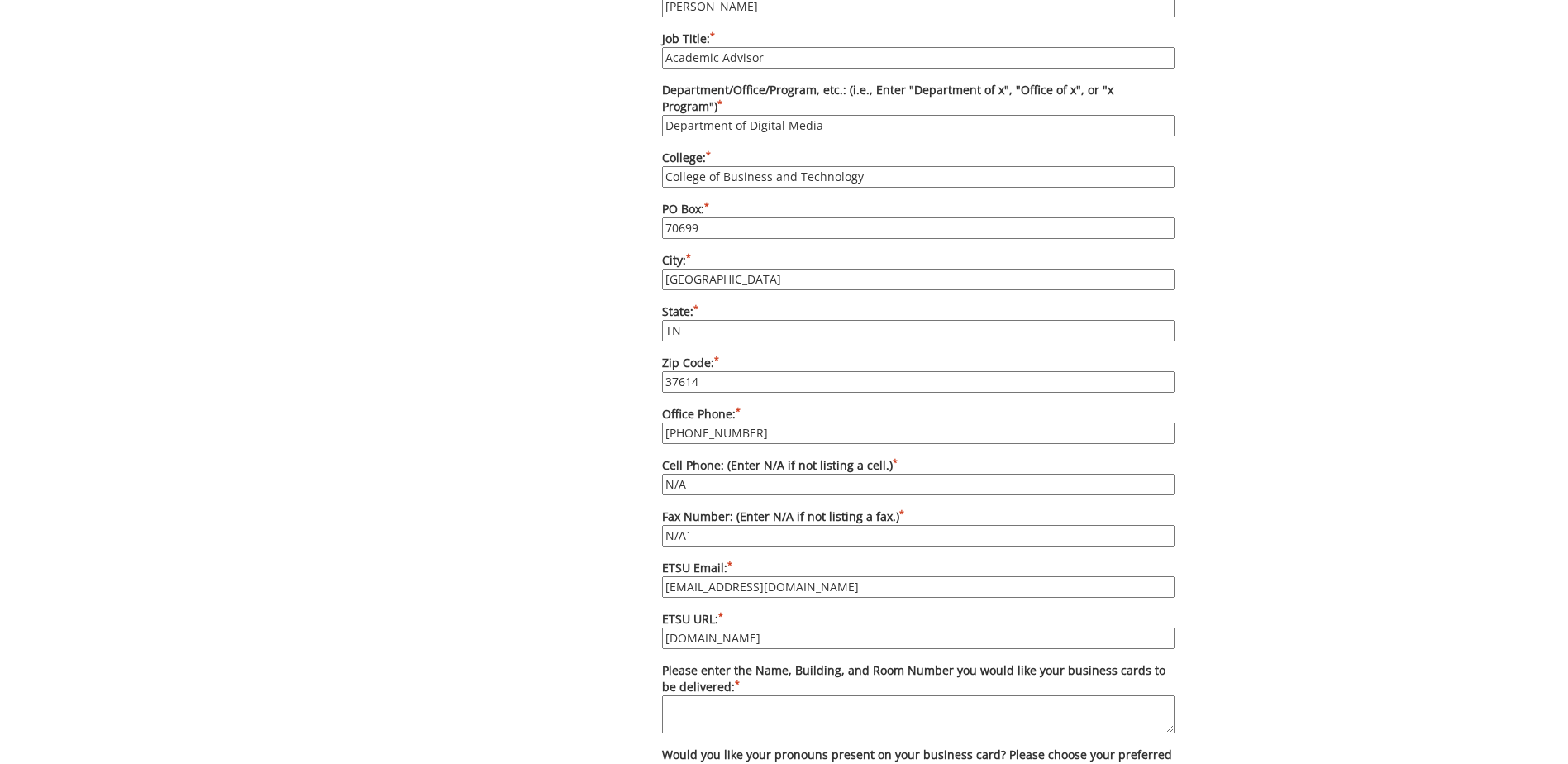
scroll to position [1470, 0]
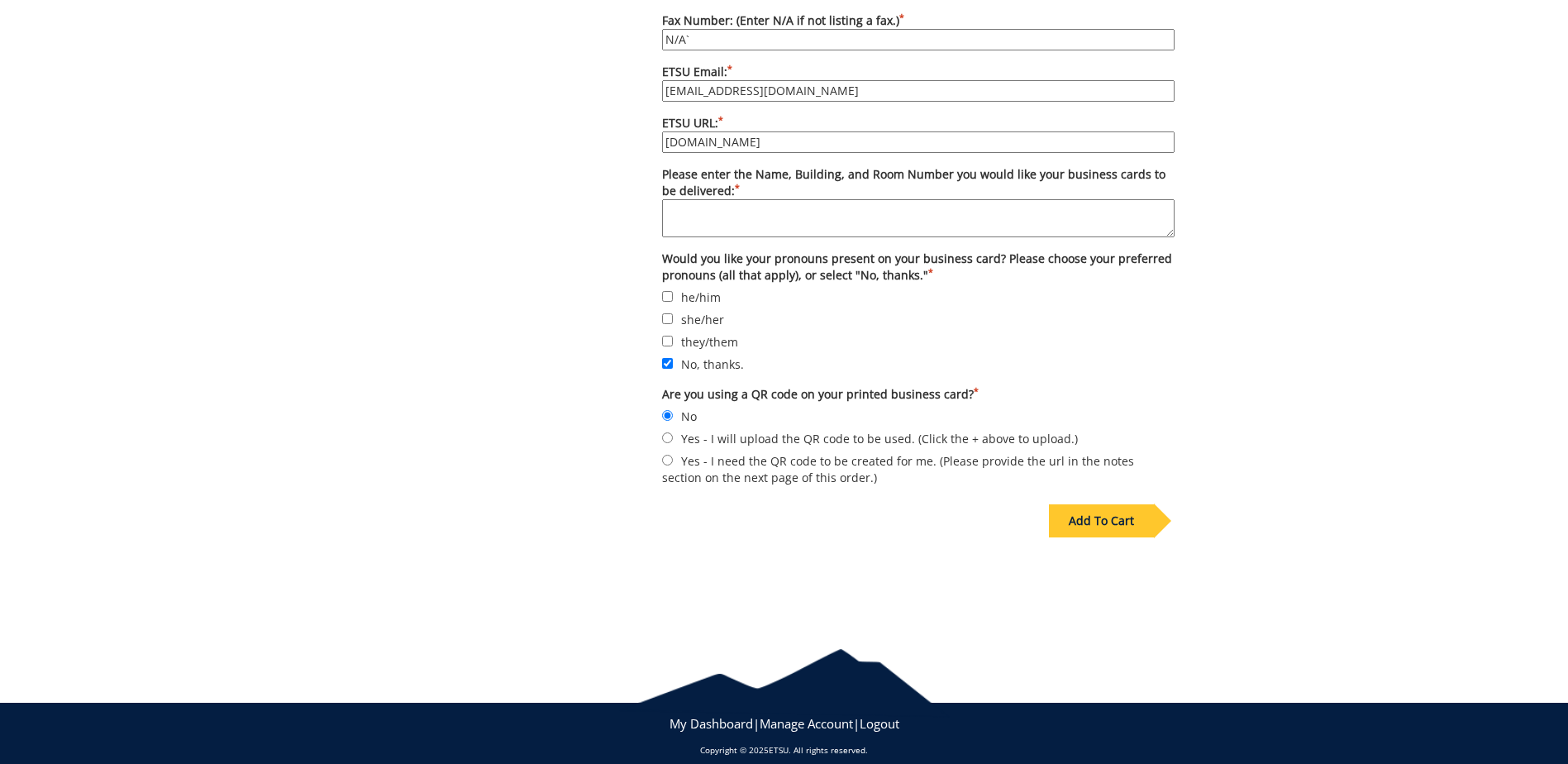
click at [1107, 504] on div "Add To Cart" at bounding box center [1101, 520] width 105 height 33
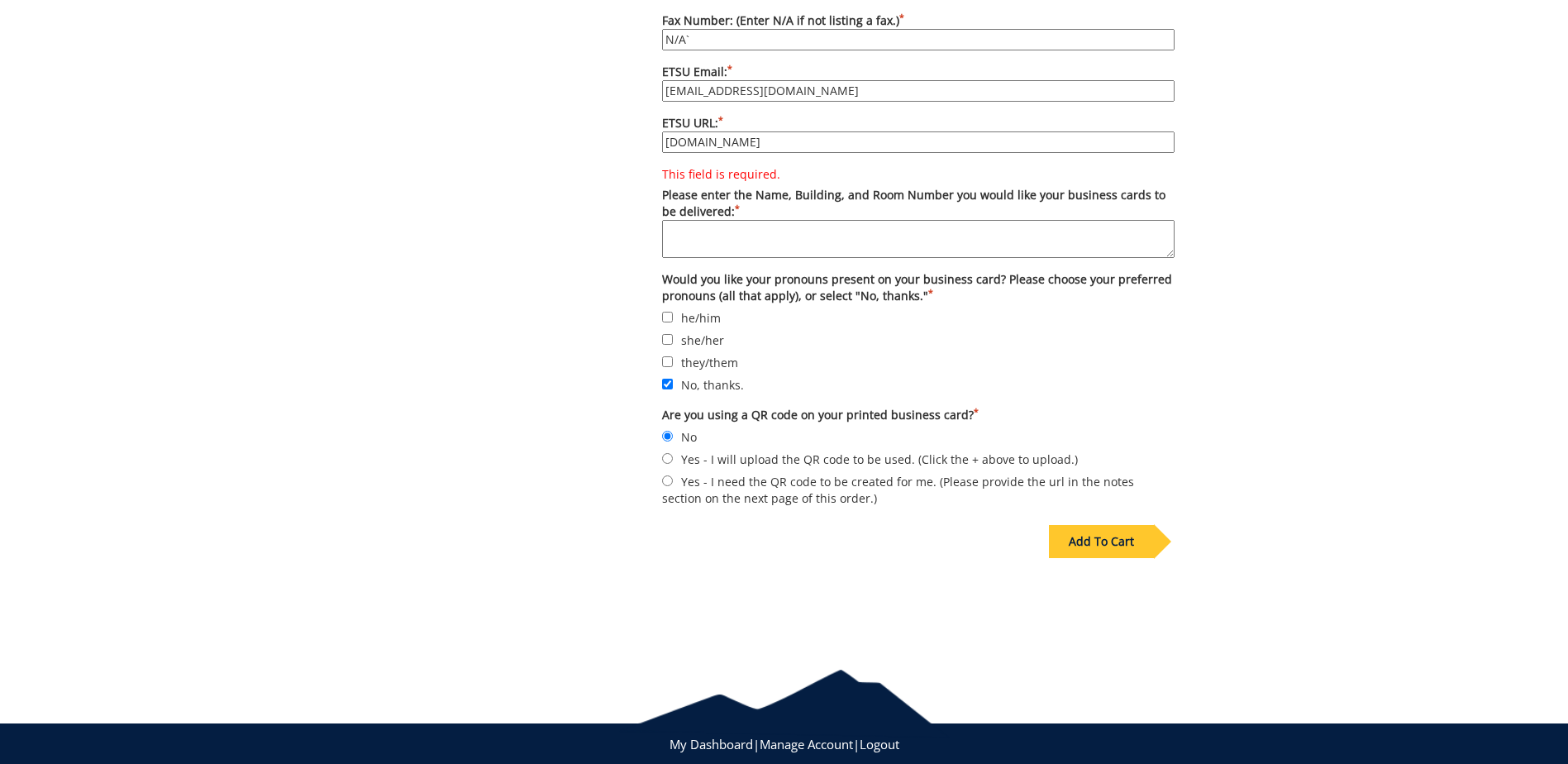
click at [781, 235] on textarea "This field is required. Please enter the Name, Building, and Room Number you wo…" at bounding box center [919, 239] width 513 height 38
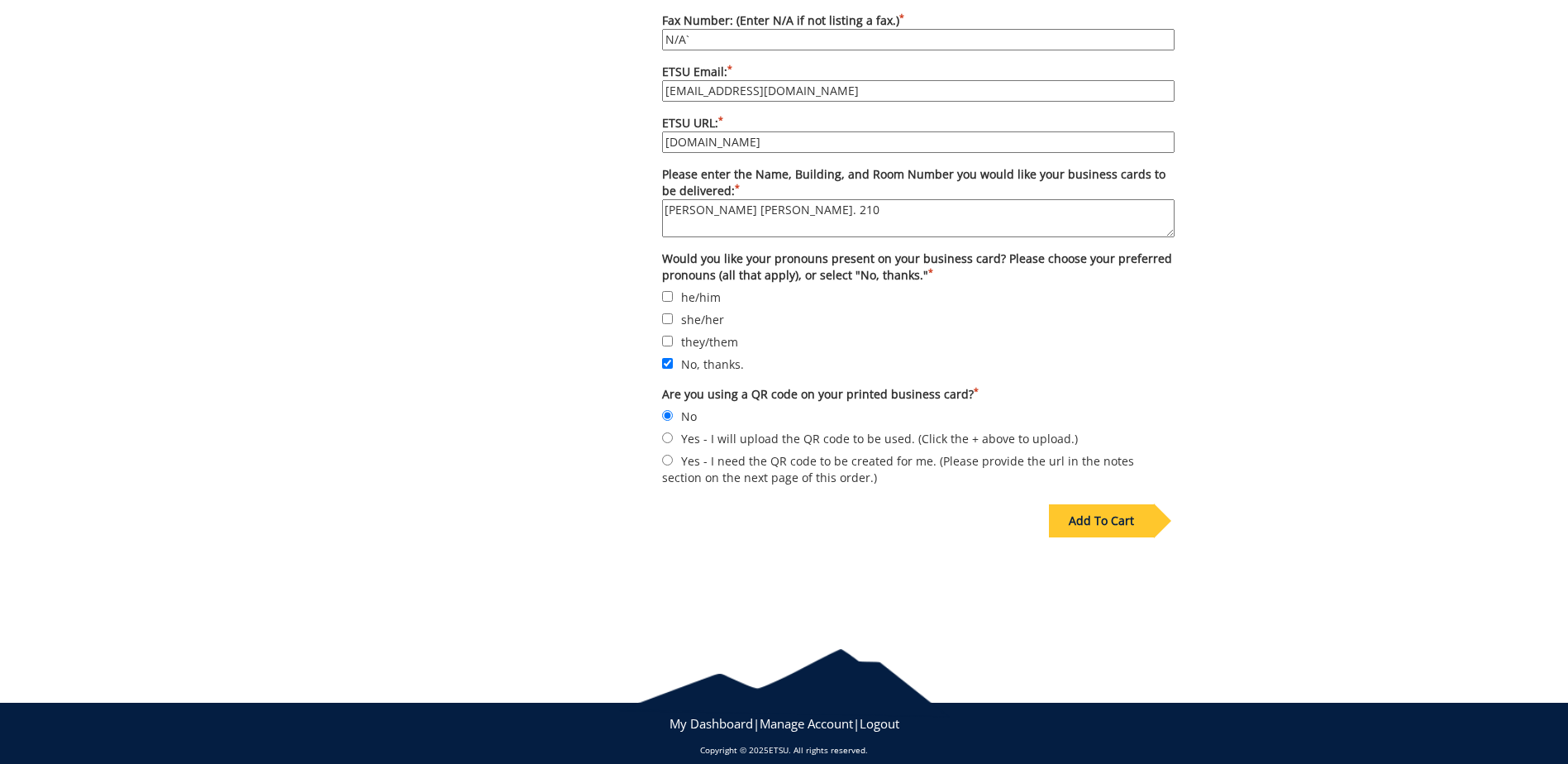
type textarea "[PERSON_NAME] [PERSON_NAME]. 210"
click at [1090, 504] on div "Add To Cart" at bounding box center [1101, 520] width 105 height 33
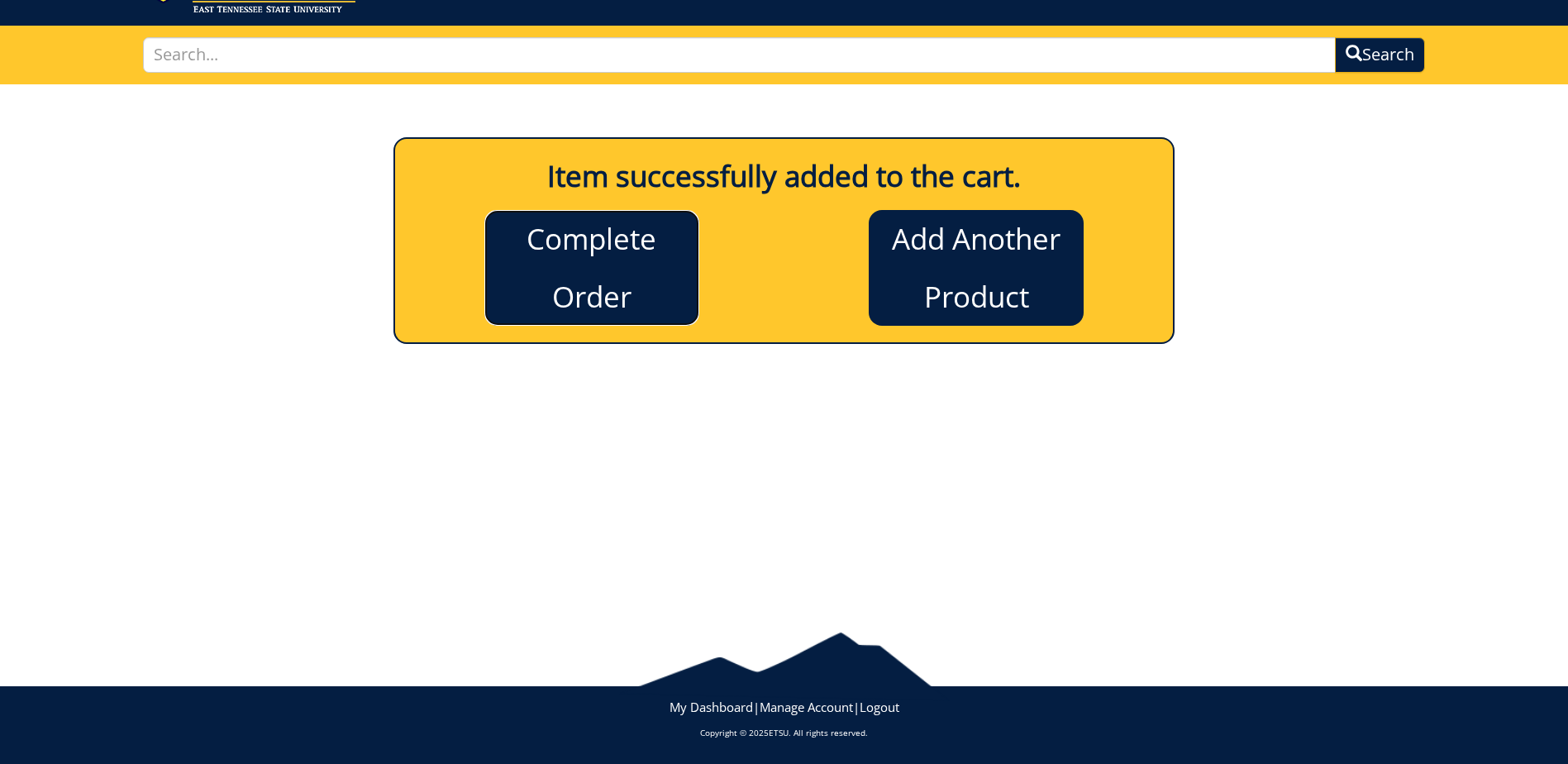
click at [612, 305] on link "Complete Order" at bounding box center [591, 268] width 215 height 116
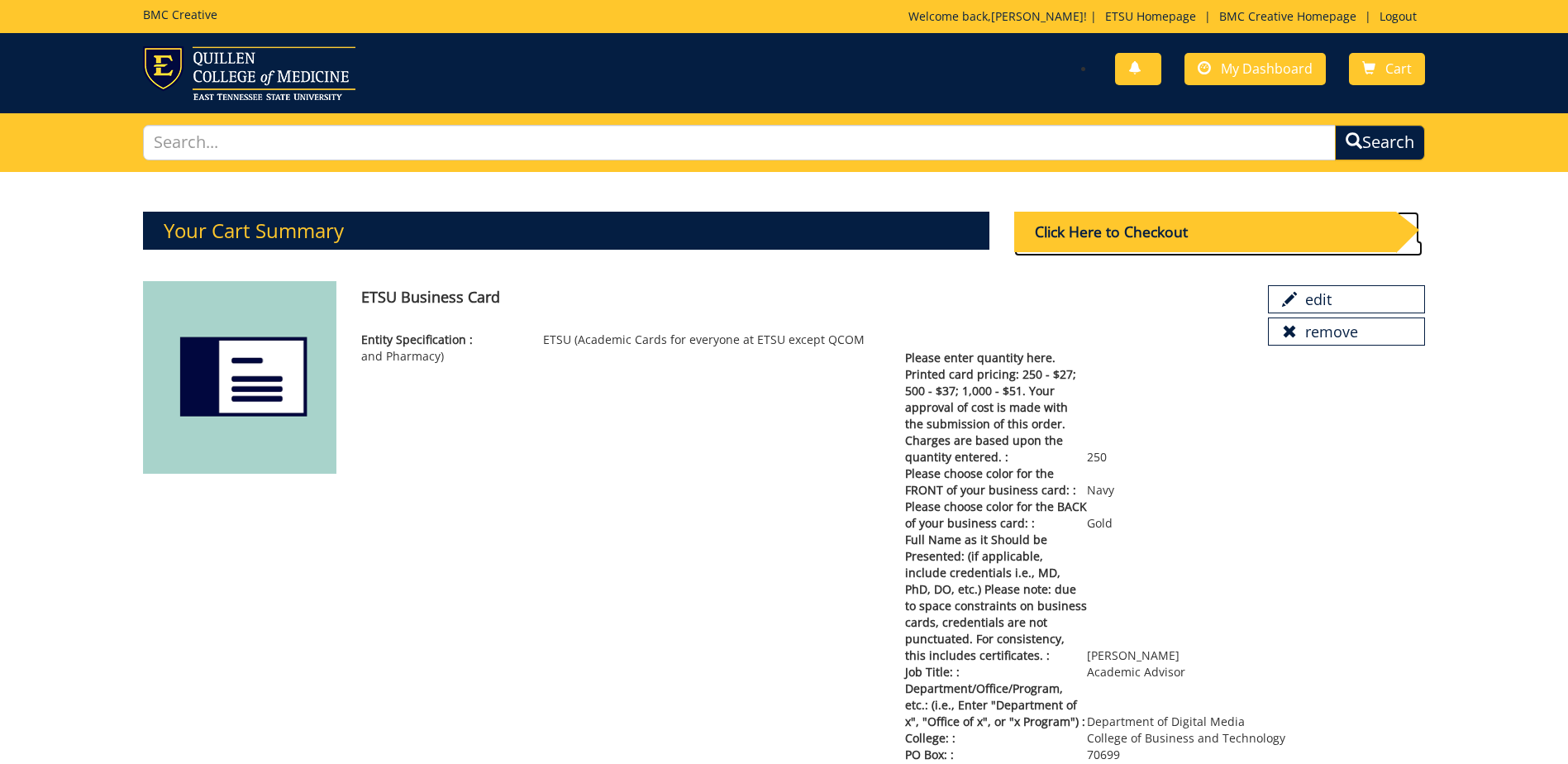
click at [1114, 227] on div "Click Here to Checkout" at bounding box center [1205, 232] width 382 height 40
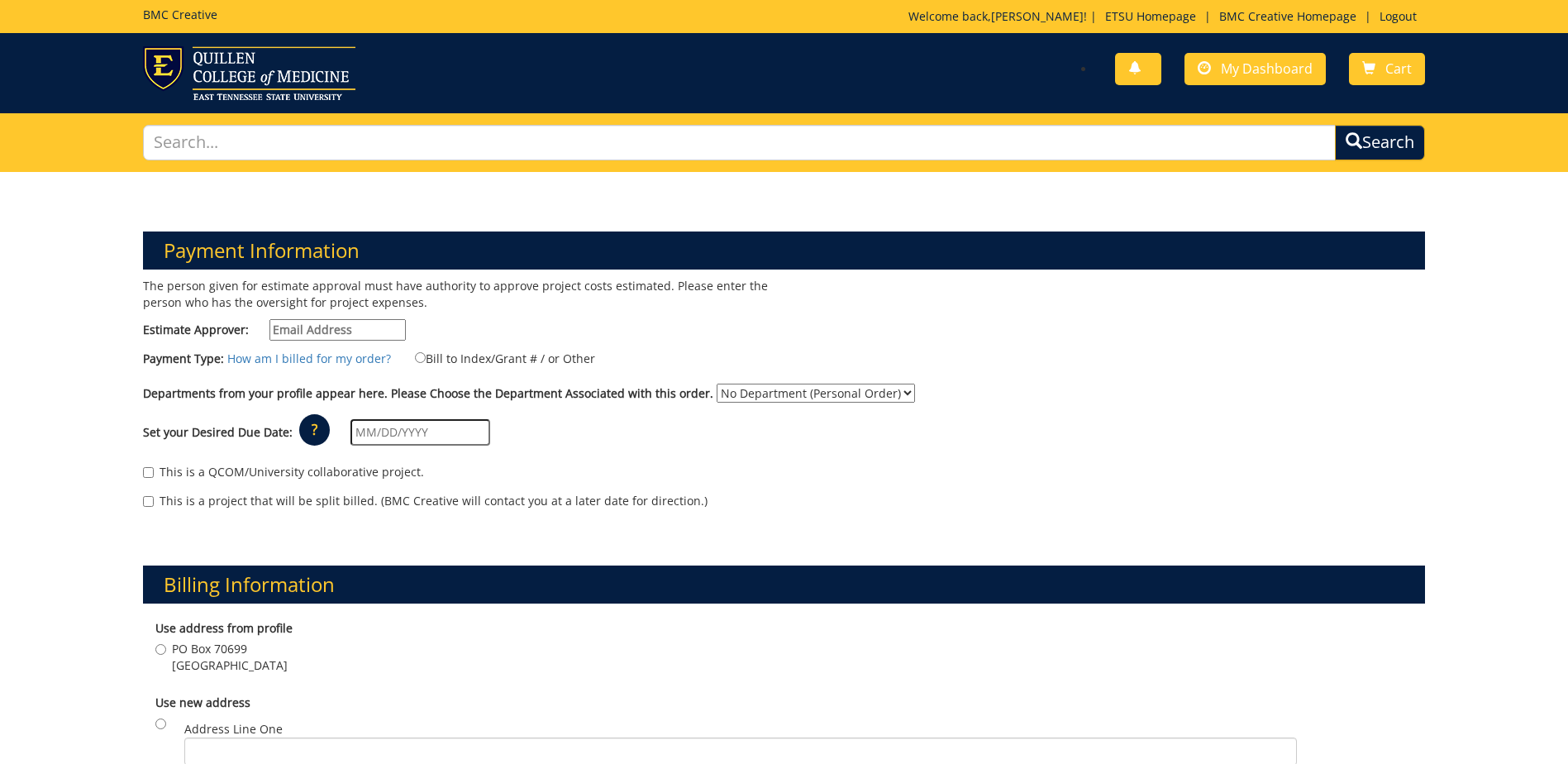
click at [360, 332] on input "Estimate Approver:" at bounding box center [337, 329] width 136 height 21
type input "[EMAIL_ADDRESS][DOMAIN_NAME]"
type input "[DATE]"
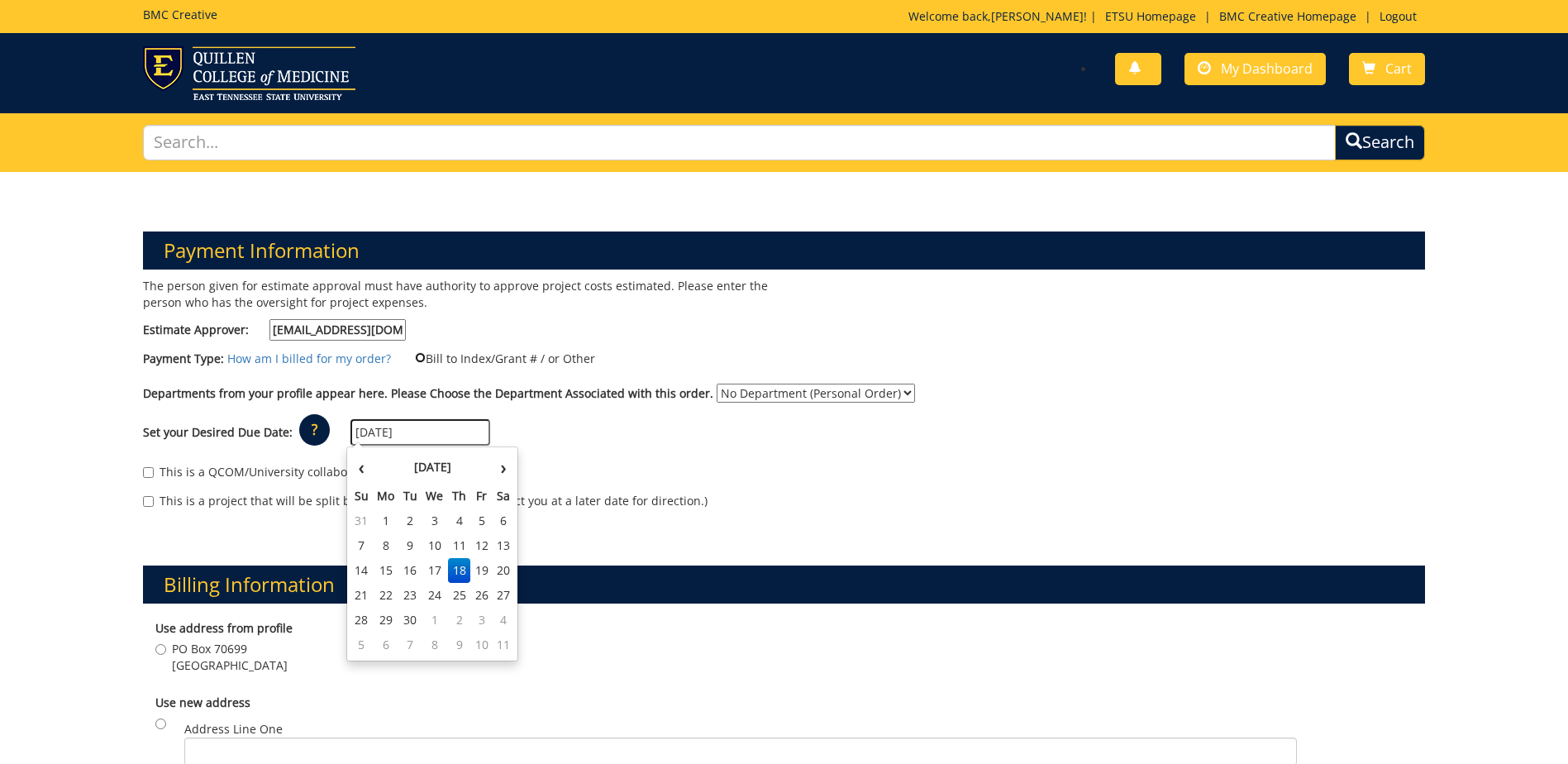
click at [416, 362] on input "Bill to Index/Grant # / or Other" at bounding box center [420, 358] width 11 height 11
radio input "true"
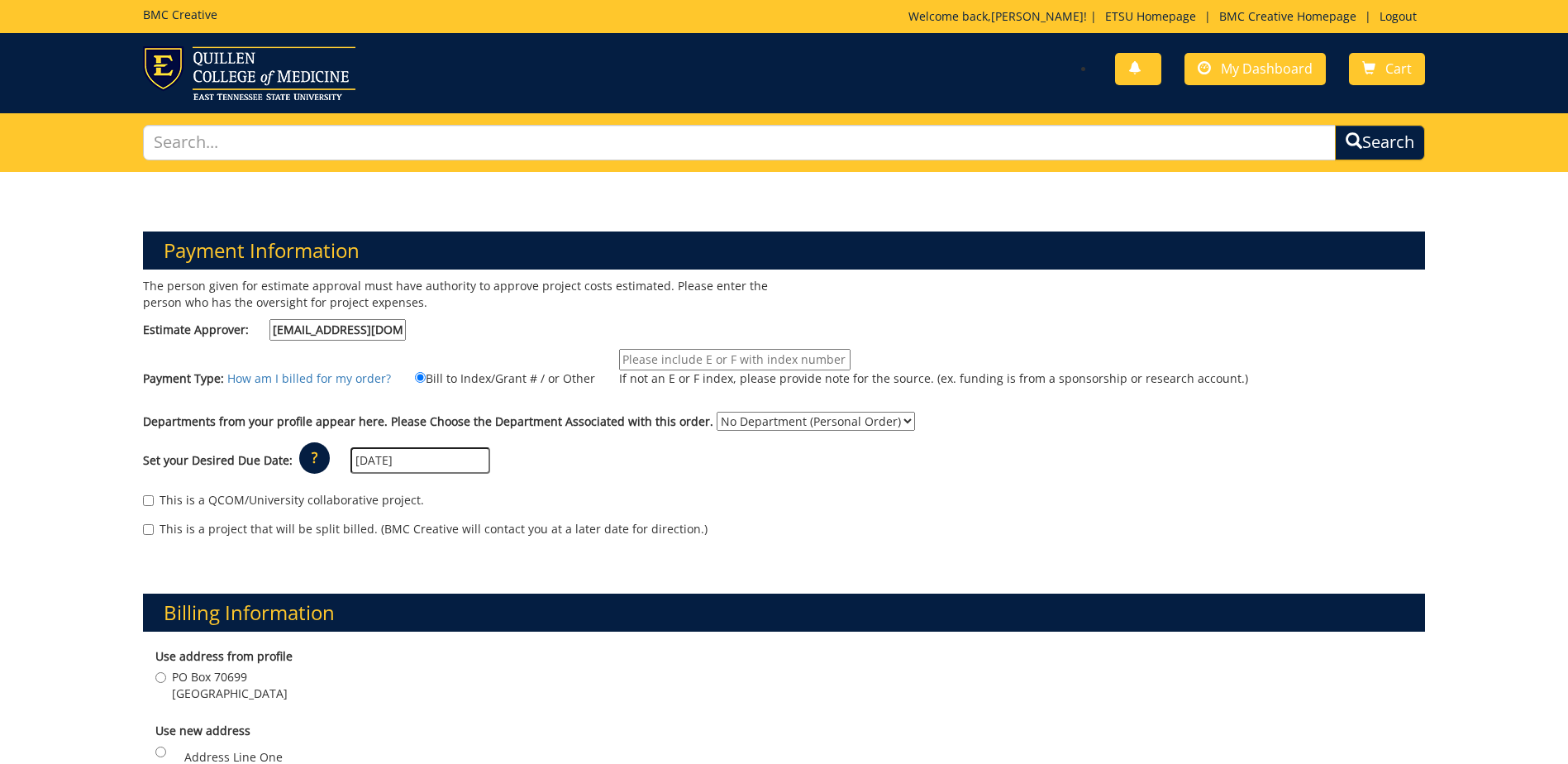
click at [704, 364] on input "If not an E or F index, please provide note for the source. (ex. funding is fro…" at bounding box center [735, 360] width 232 height 21
type input "TBD"
click at [717, 423] on select "No Department (Personal Order) Business and Technology (CBT)" at bounding box center [816, 420] width 199 height 19
select select "33"
click at [717, 411] on select "No Department (Personal Order) Business and Technology (CBT)" at bounding box center [816, 420] width 199 height 19
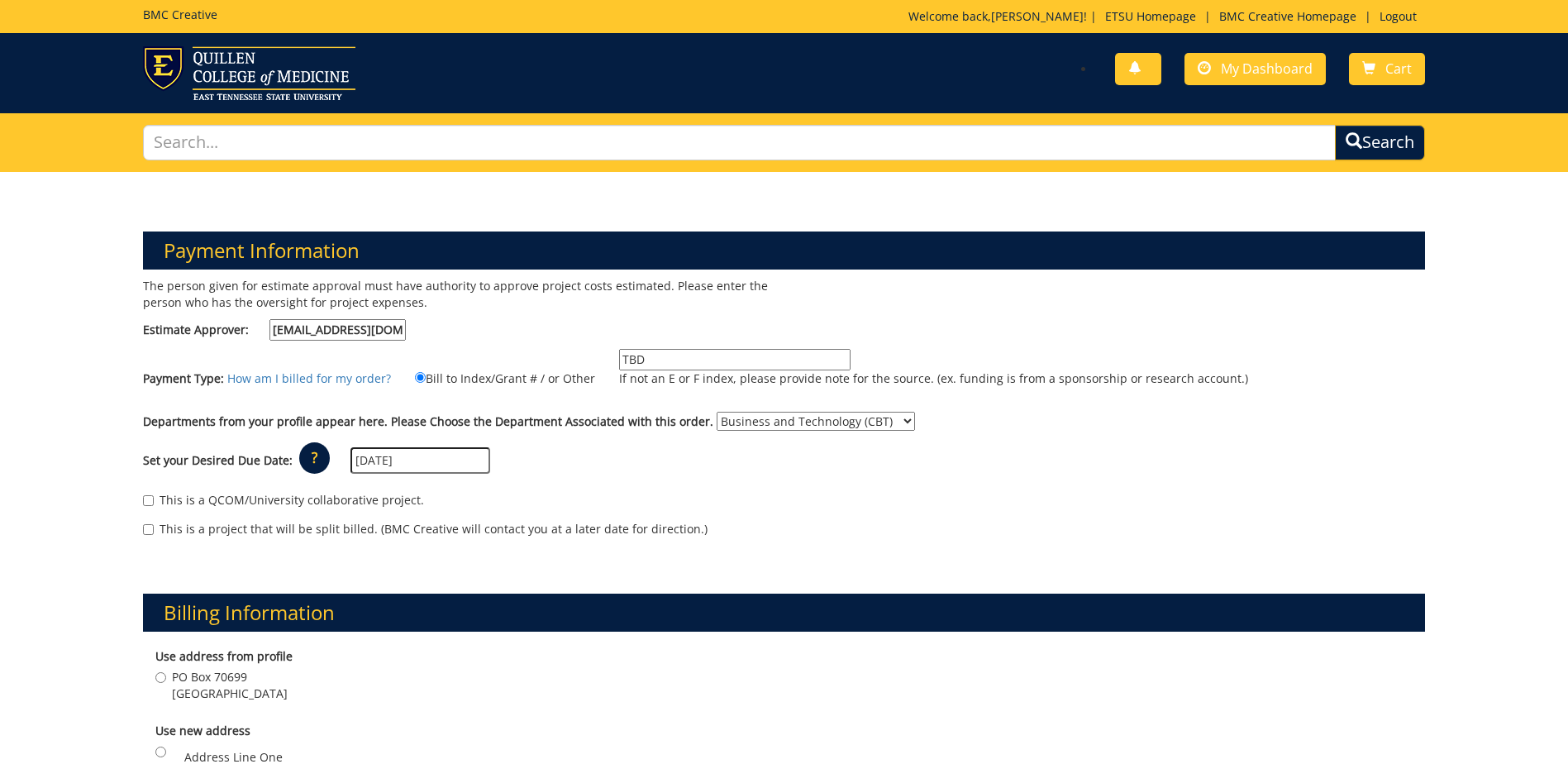
click at [440, 467] on input "09/18/2025" at bounding box center [420, 460] width 140 height 27
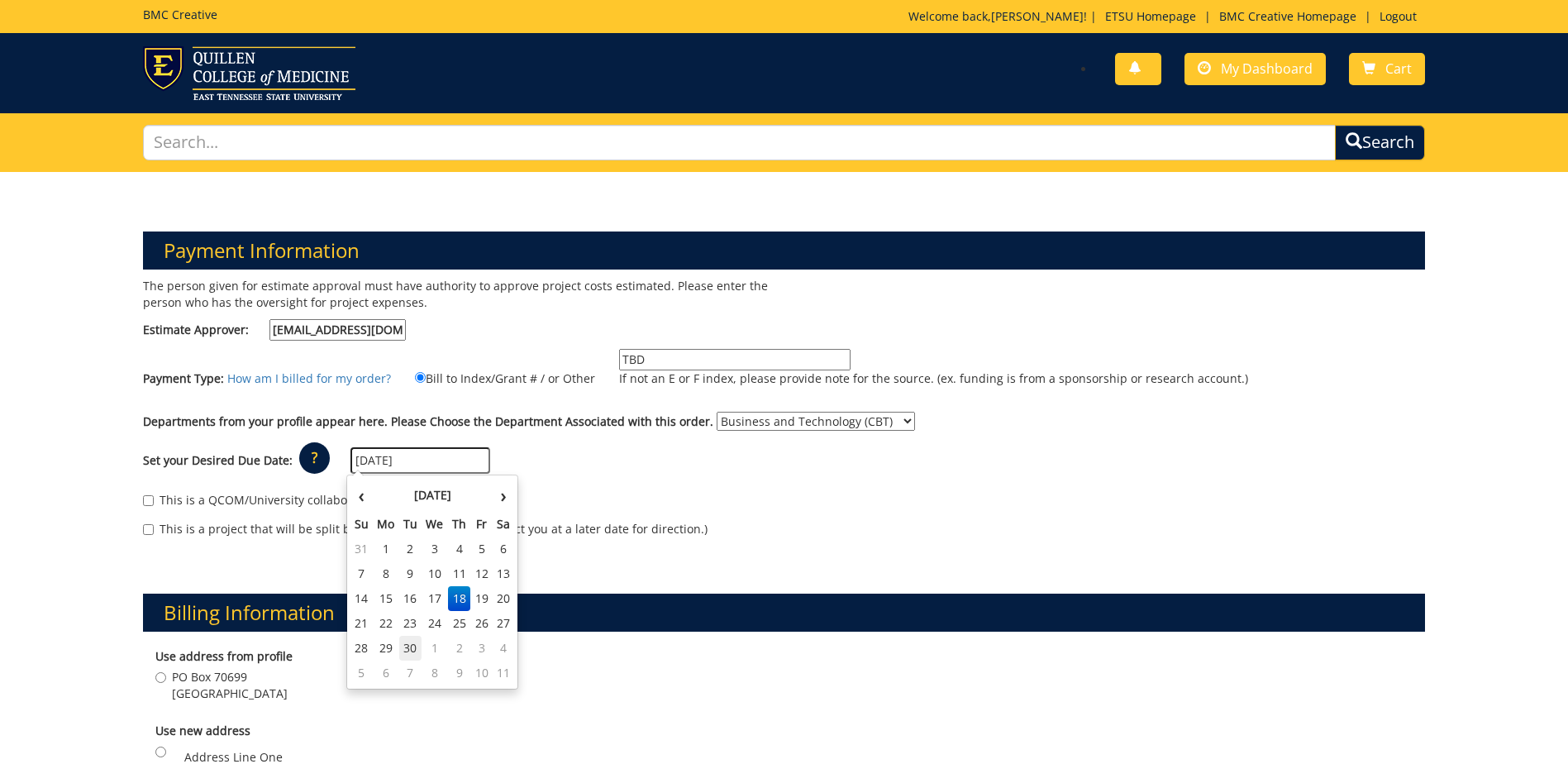
click at [416, 644] on td "30" at bounding box center [410, 648] width 23 height 25
type input "[DATE]"
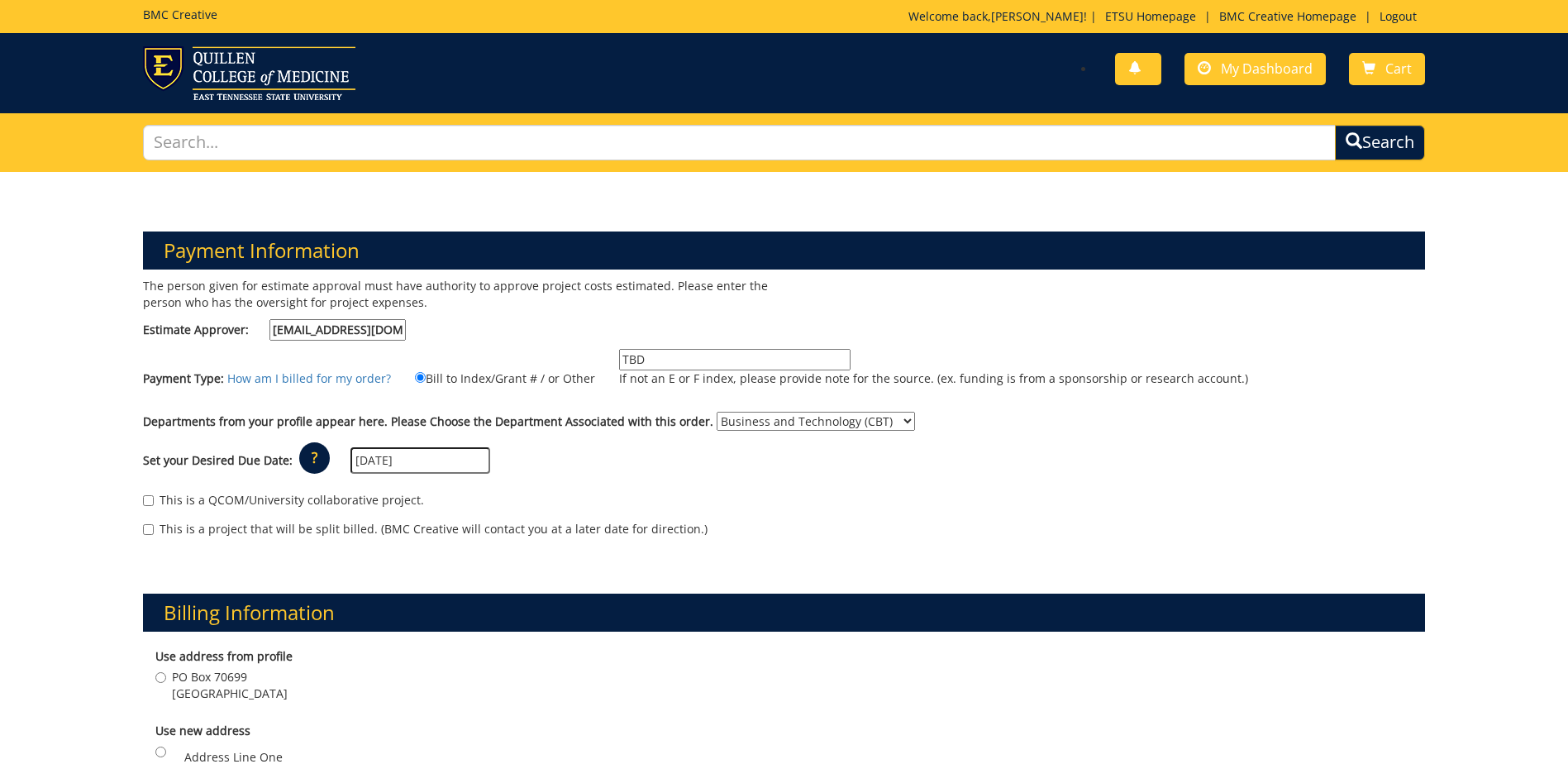
click at [433, 549] on div "This is a QCOM/University collaborative project. This is a project that will be…" at bounding box center [784, 518] width 1307 height 70
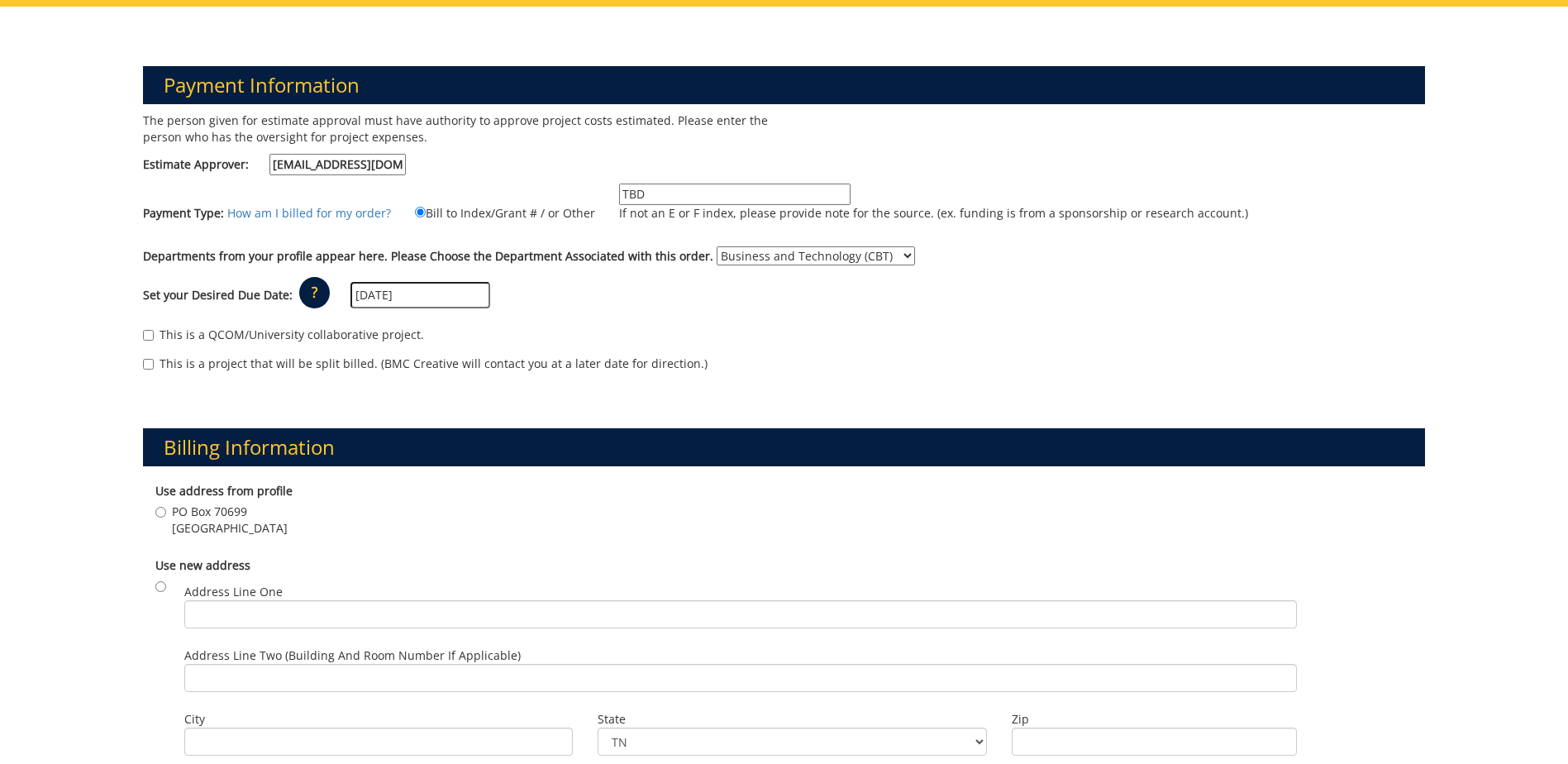
click at [211, 515] on span "PO Box 70699" at bounding box center [230, 511] width 116 height 17
click at [167, 515] on input "PO Box 70699 Johnson City , TN 37614" at bounding box center [161, 512] width 11 height 11
radio input "true"
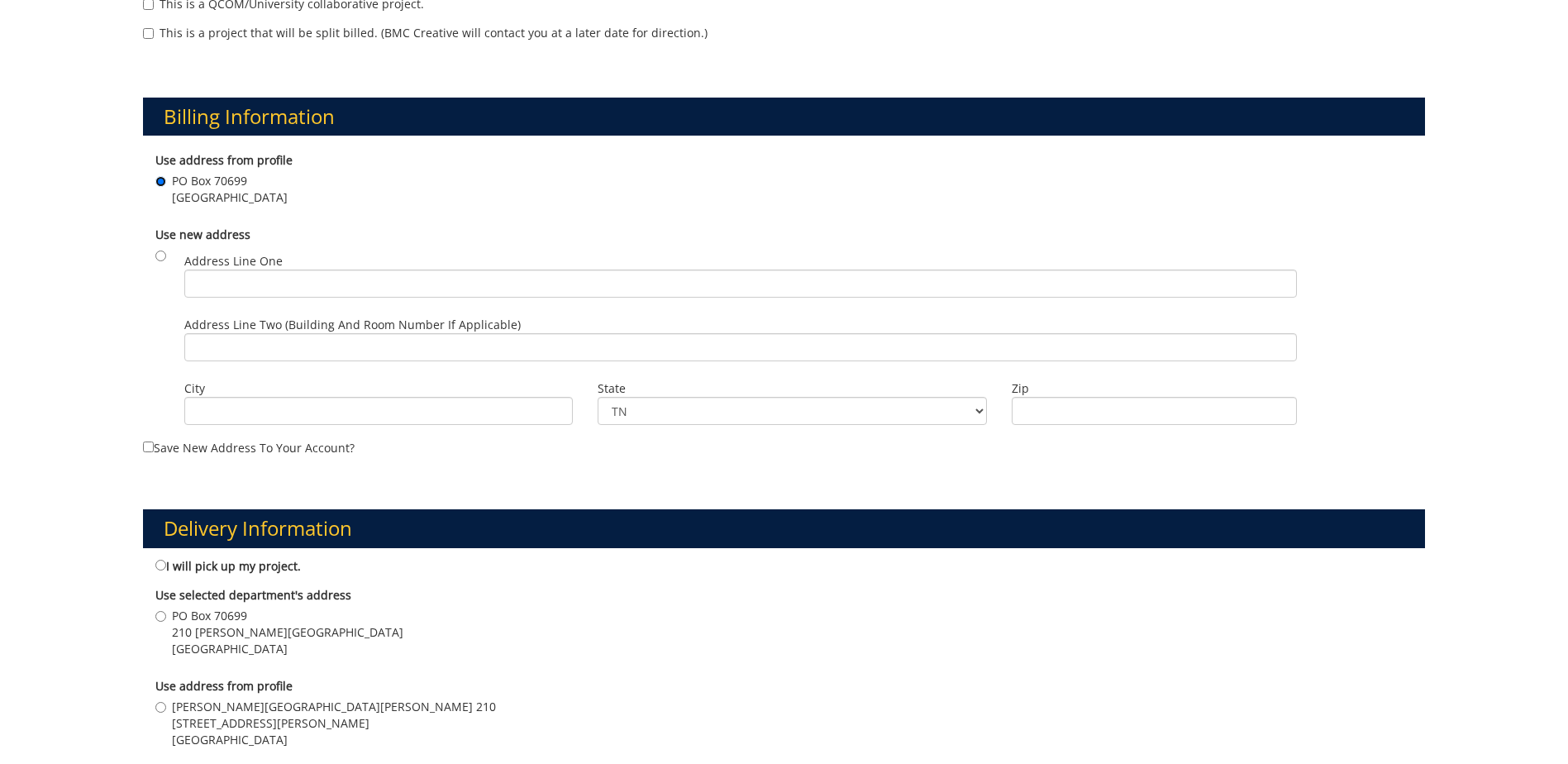
scroll to position [579, 0]
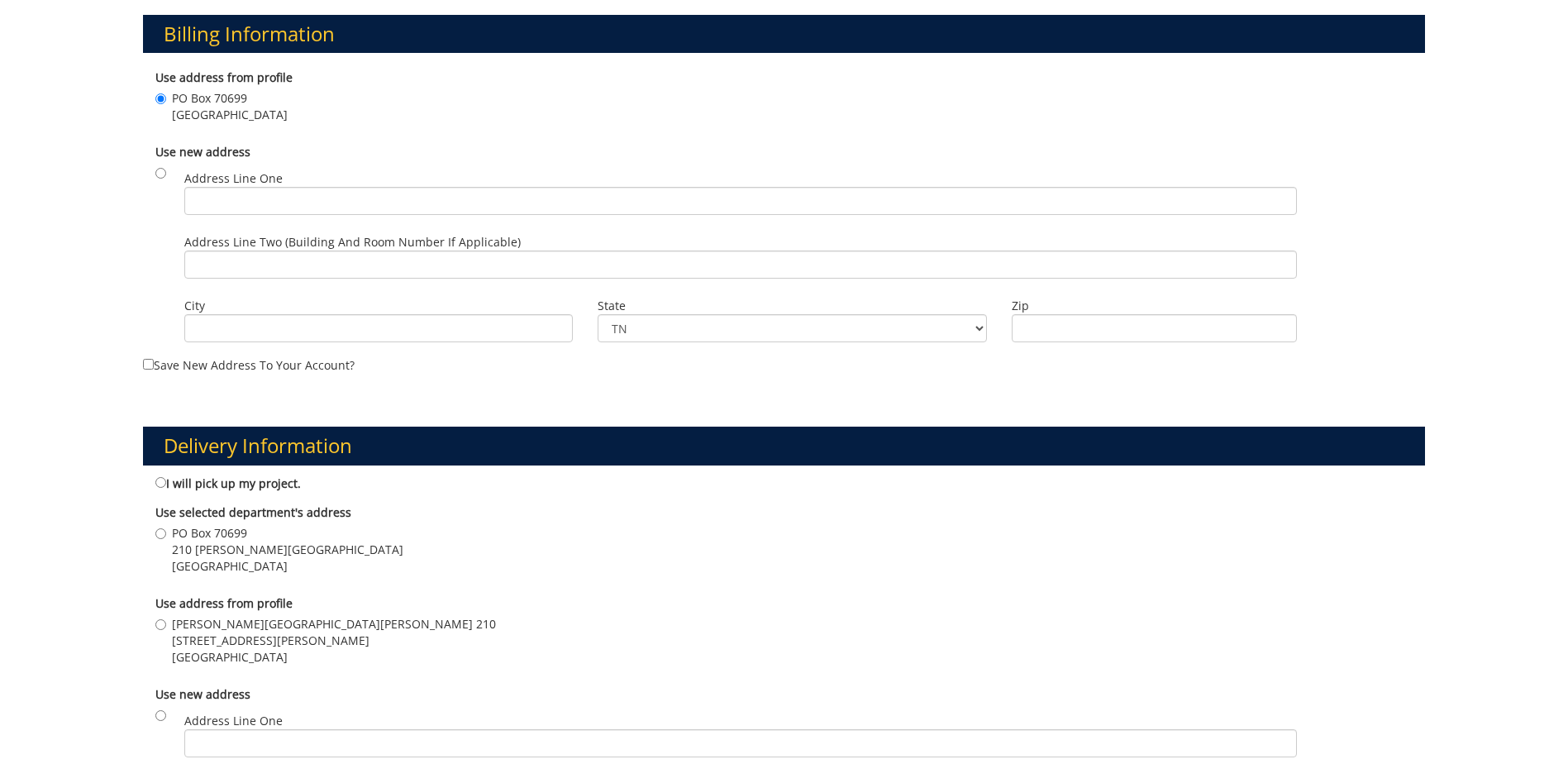
click at [214, 630] on span "[PERSON_NAME][GEOGRAPHIC_DATA][PERSON_NAME] 210" at bounding box center [334, 624] width 324 height 17
click at [167, 630] on input "Sam Wilson Hall Room 210 200 Ross Drive Johnson City , TN 37614" at bounding box center [161, 624] width 11 height 11
radio input "true"
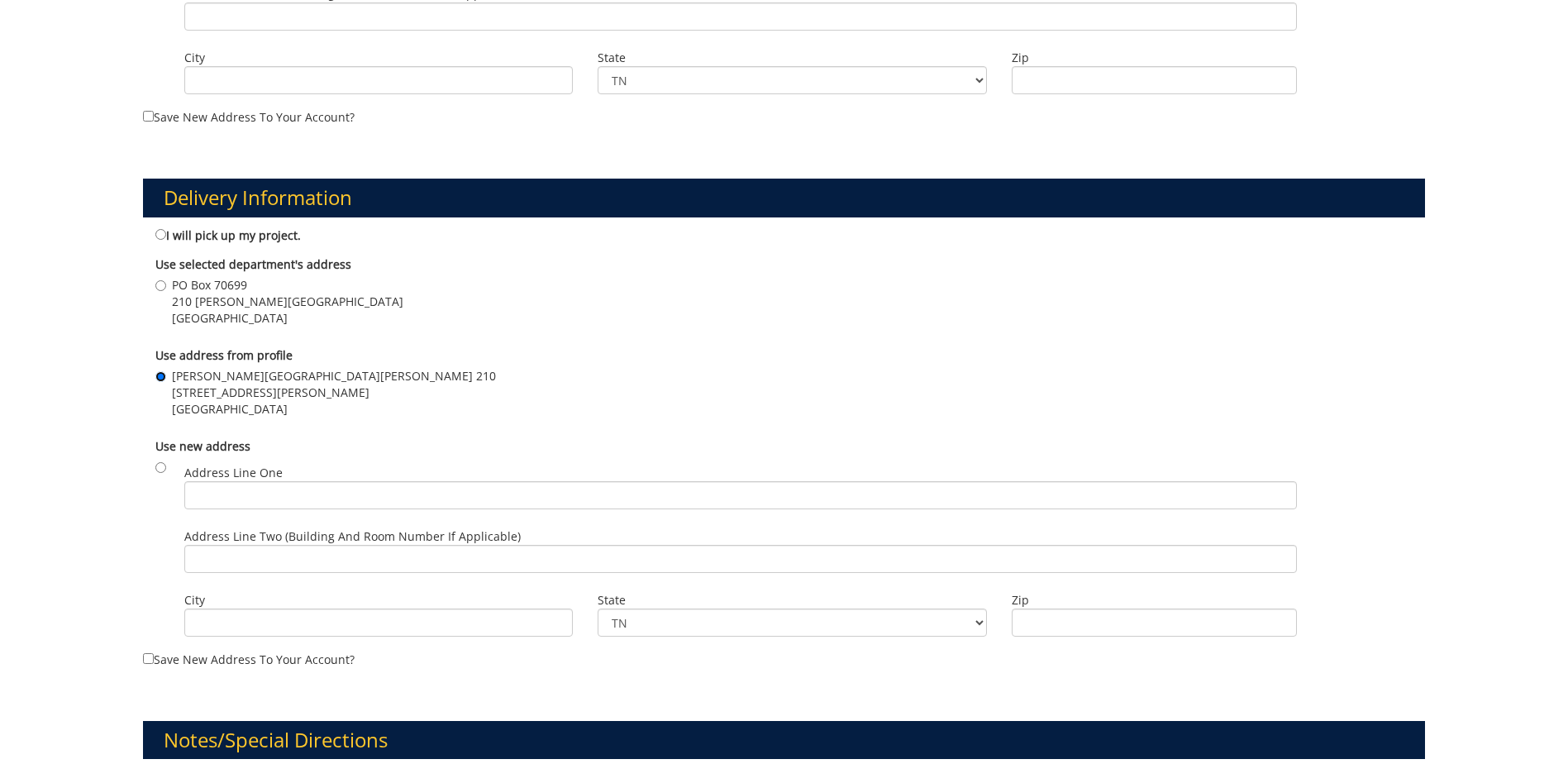
scroll to position [992, 0]
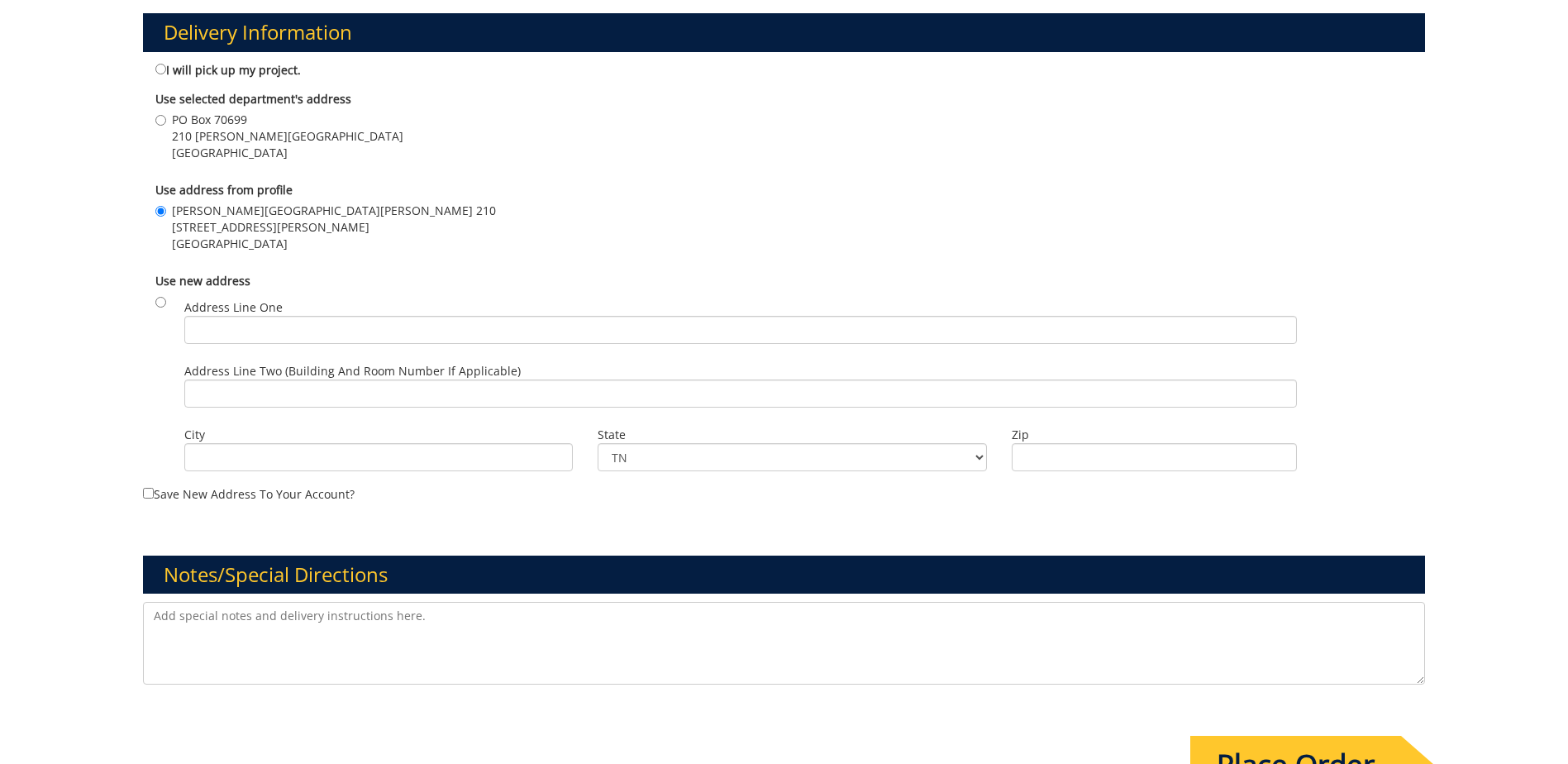
click at [1220, 739] on input "Place Order" at bounding box center [1296, 764] width 211 height 58
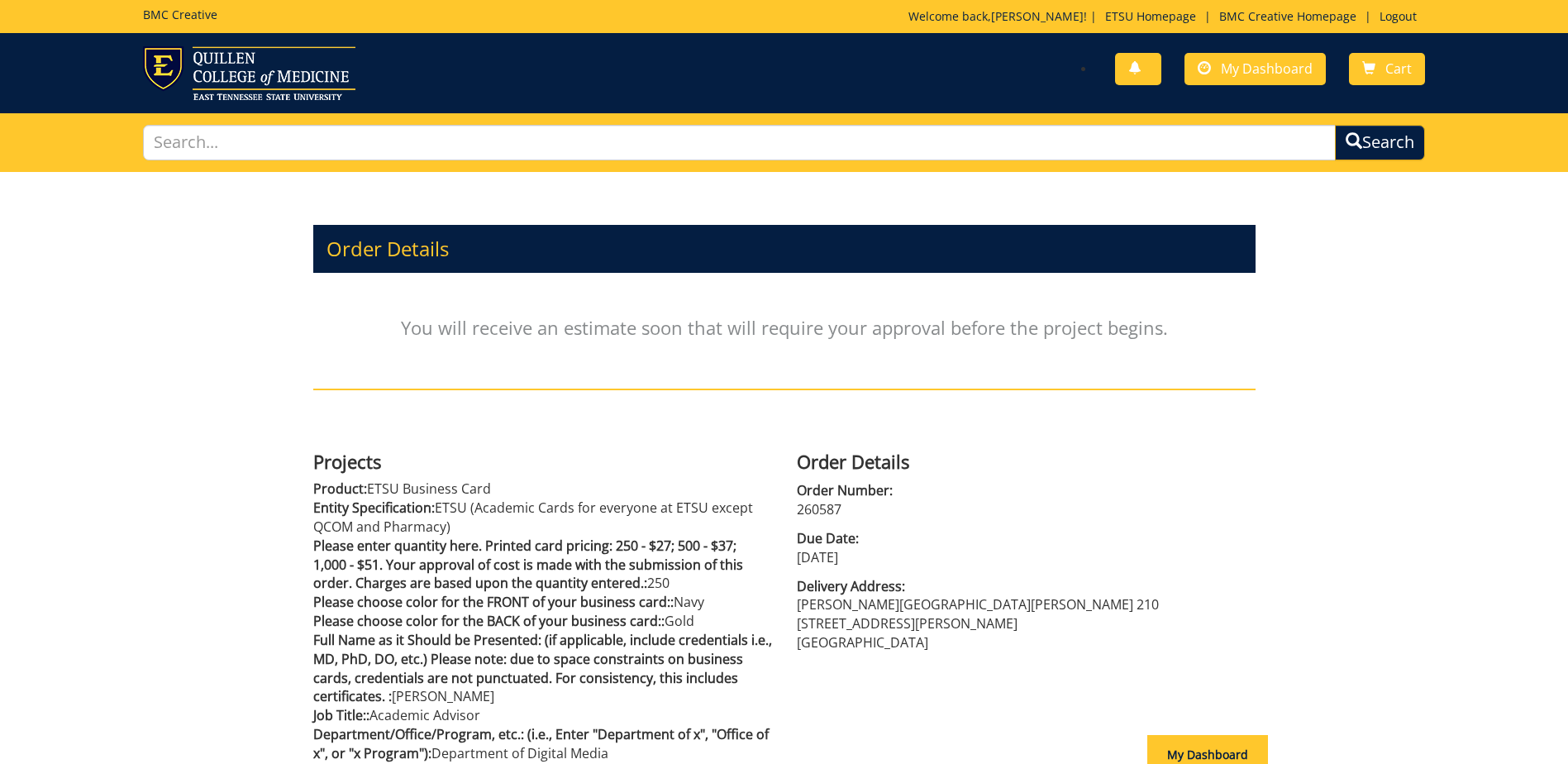
scroll to position [475, 0]
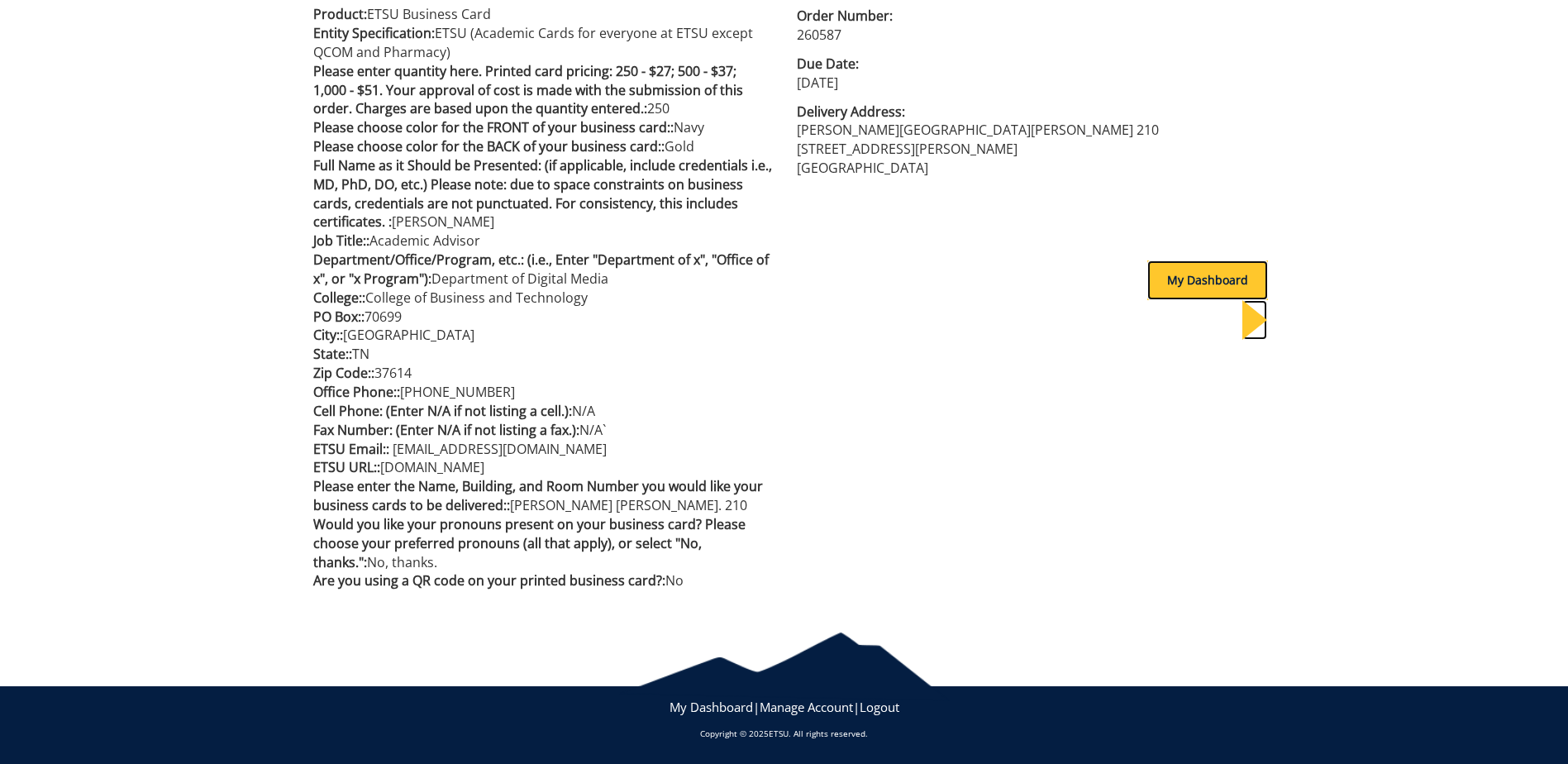
click at [1174, 273] on div "My Dashboard" at bounding box center [1208, 280] width 121 height 40
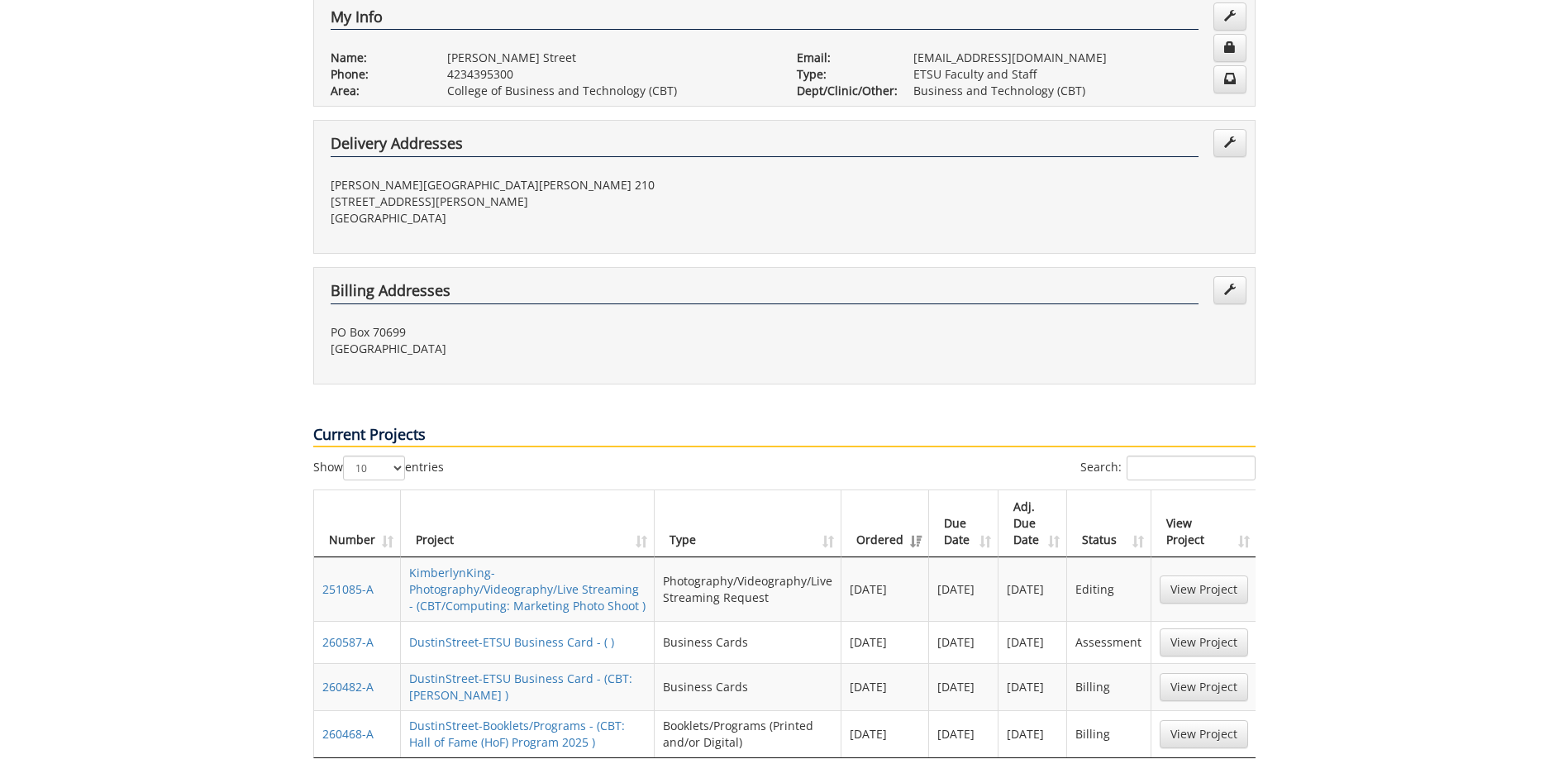
scroll to position [496, 0]
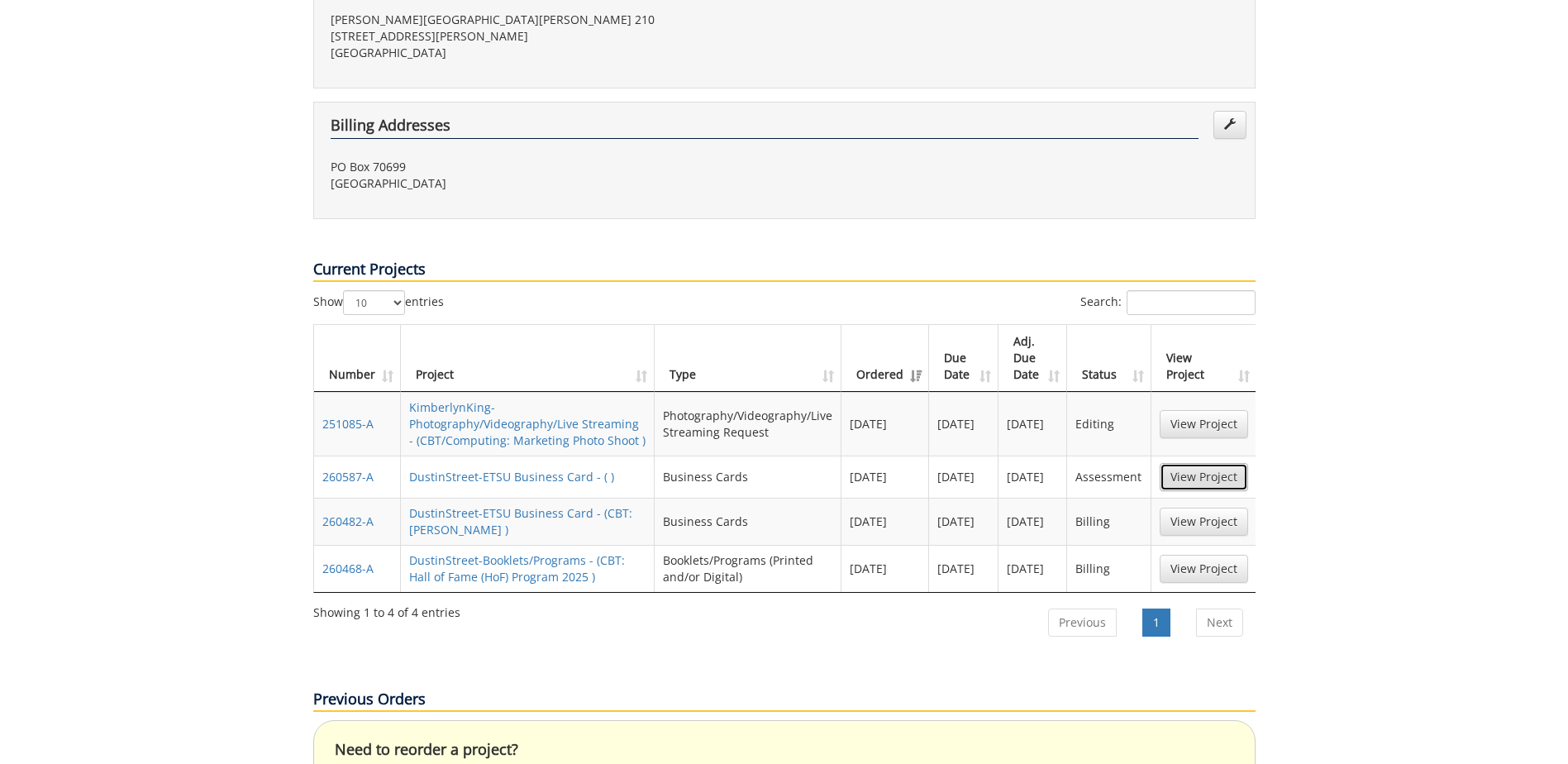
click at [1204, 463] on link "View Project" at bounding box center [1204, 477] width 88 height 28
